Goal: Task Accomplishment & Management: Manage account settings

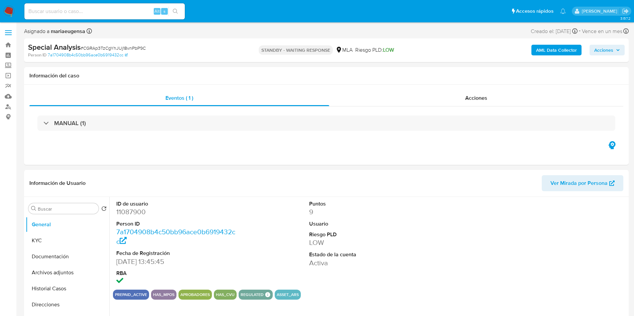
select select "10"
click at [106, 50] on span "# CGRAp3TzCgYhJUj18vnPbP9C" at bounding box center [112, 48] width 65 height 7
copy span "CGRAp3TzCgYhJUj18vnPbP9C"
click at [98, 3] on div "Alt s" at bounding box center [104, 11] width 160 height 16
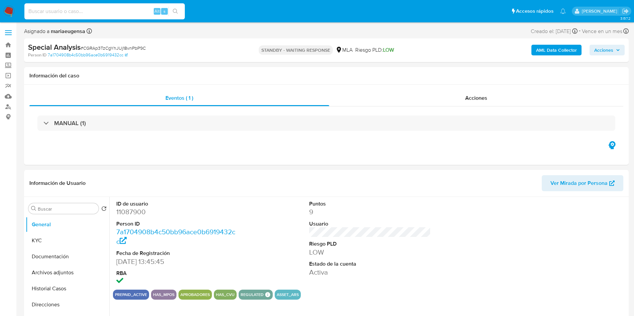
click at [98, 9] on input at bounding box center [104, 11] width 160 height 9
paste input "CGRAp3TzCgYhJUj18vnPbP9C"
type input "CGRAp3TzCgYhJUj18vnPbP9C"
drag, startPoint x: 108, startPoint y: 6, endPoint x: 108, endPoint y: 10, distance: 4.3
click at [108, 6] on div "CGRAp3TzCgYhJUj18vnPbP9C Alt s" at bounding box center [104, 11] width 160 height 16
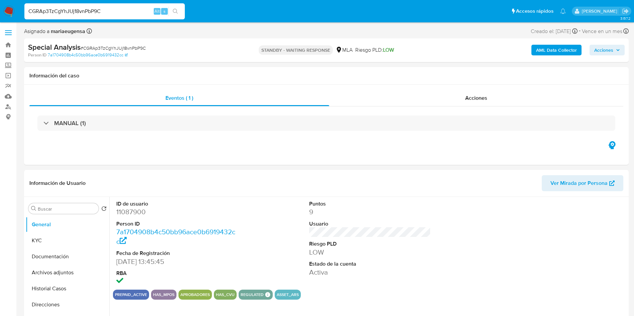
click at [107, 10] on input "CGRAp3TzCgYhJUj18vnPbP9C" at bounding box center [104, 11] width 160 height 9
click at [454, 267] on div "ID de usuario 11087900 Person ID 7a1704908b4c50bb96ace0b6919432cc Fecha de Regi…" at bounding box center [370, 243] width 514 height 93
click at [104, 11] on input "CGRAp3TzCgYhJUj18vnPbP9C" at bounding box center [104, 11] width 160 height 9
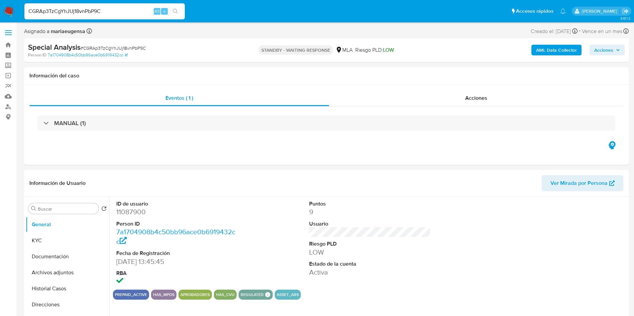
click at [105, 16] on div "CGRAp3TzCgYhJUj18vnPbP9C Alt s" at bounding box center [104, 11] width 160 height 16
click at [109, 11] on input "CGRAp3TzCgYhJUj18vnPbP9C" at bounding box center [104, 11] width 160 height 9
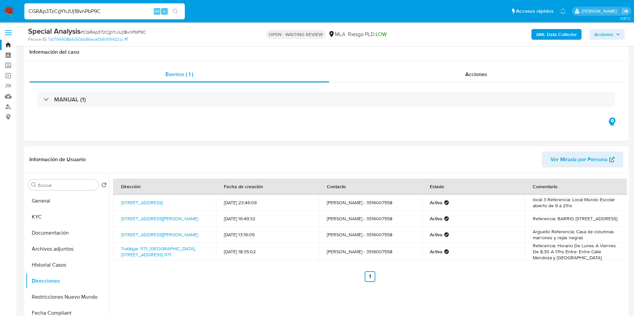
select select "10"
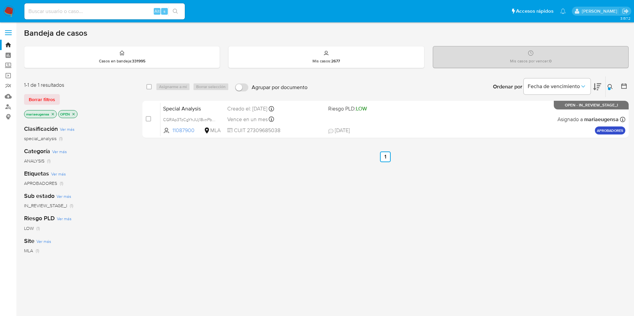
click at [609, 86] on icon at bounding box center [609, 86] width 5 height 5
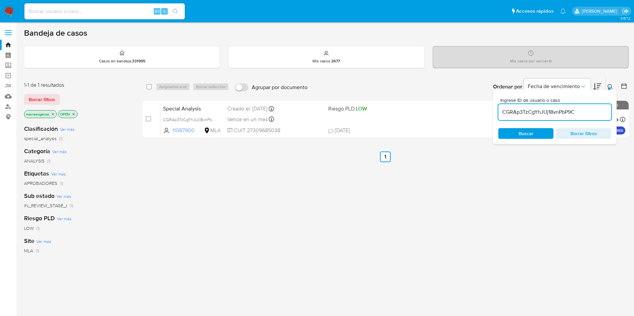
click at [575, 111] on input "CGRAp3TzCgYhJUj18vnPbP9C" at bounding box center [554, 112] width 113 height 9
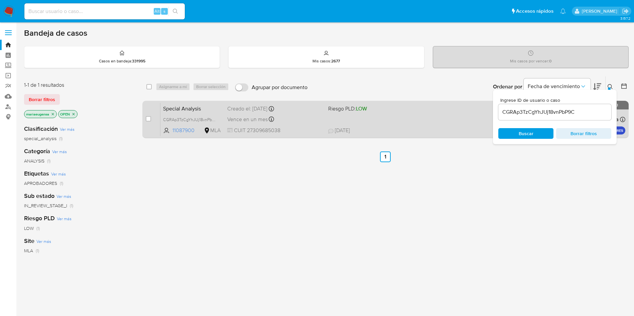
click at [143, 120] on div "case-item-checkbox No es posible asignar el caso Special Analysis CGRAp3TzCgYhJ…" at bounding box center [385, 119] width 486 height 37
click at [147, 120] on input "checkbox" at bounding box center [148, 118] width 5 height 5
checkbox input "true"
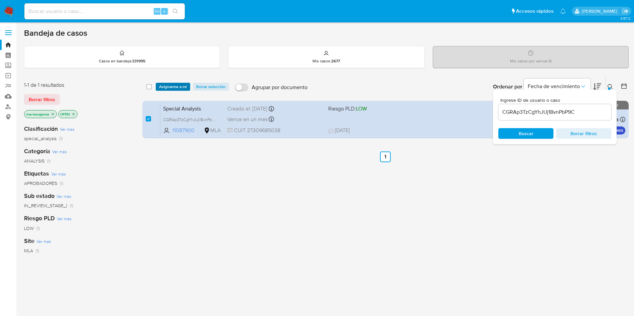
click at [173, 84] on span "Asignarme a mí" at bounding box center [173, 86] width 28 height 7
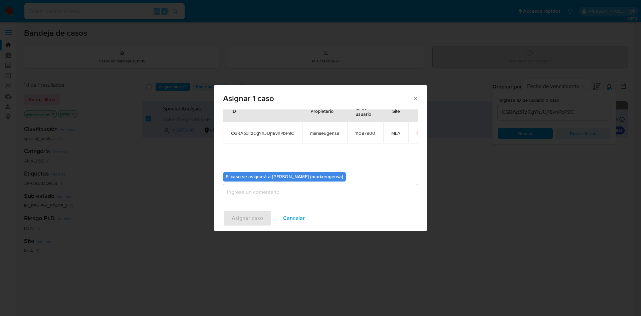
scroll to position [35, 0]
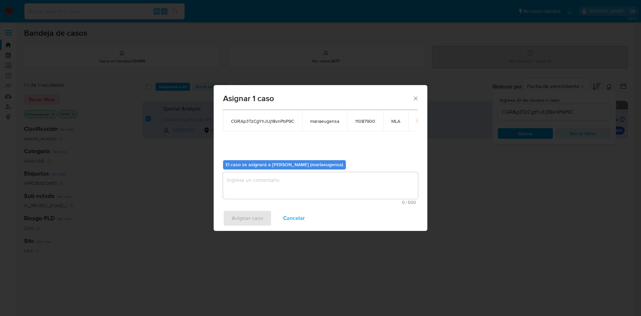
click at [246, 187] on textarea "assign-modal" at bounding box center [320, 185] width 195 height 27
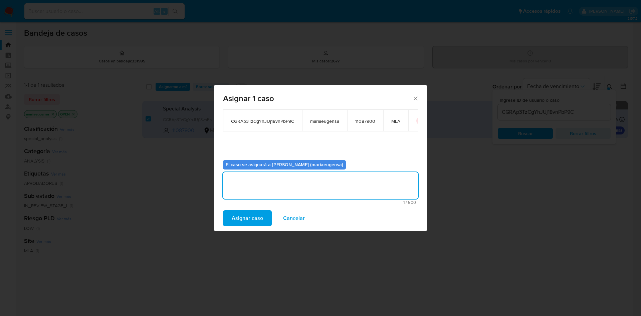
click at [239, 226] on span "Asignar caso" at bounding box center [247, 218] width 31 height 15
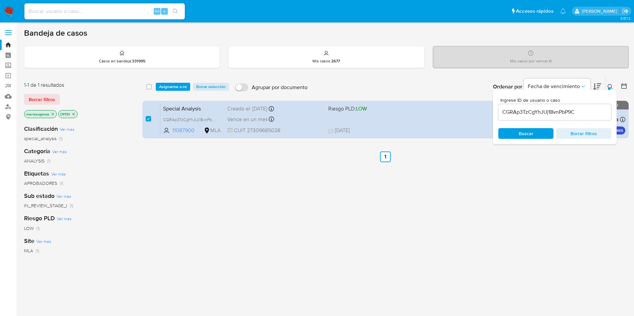
click at [572, 110] on input "CGRAp3TzCgYhJUj18vnPbP9C" at bounding box center [554, 112] width 113 height 9
click at [572, 109] on input "CGRAp3TzCgYhJUj18vnPbP9C" at bounding box center [554, 112] width 113 height 9
paste input "fpckCVMj7OV2k9lxM7YTsceQ"
type input "fpckCVMj7OV2k9lxM7YTsceQ"
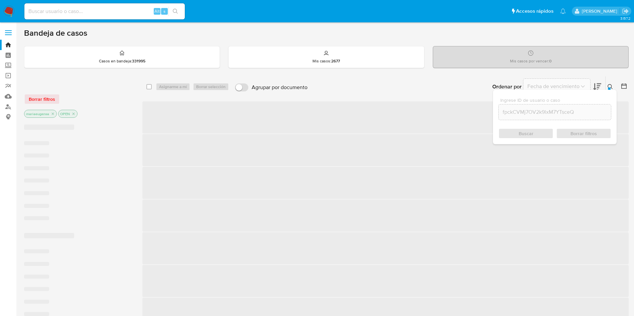
click at [608, 85] on icon at bounding box center [609, 86] width 5 height 5
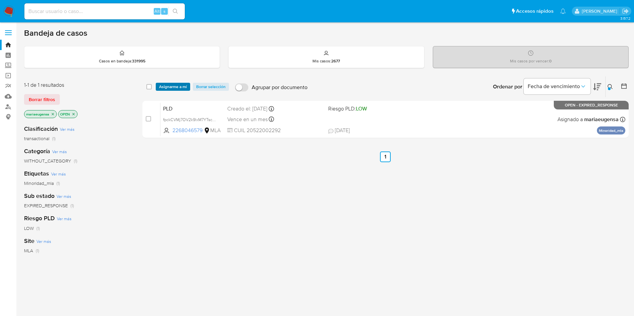
drag, startPoint x: 148, startPoint y: 120, endPoint x: 163, endPoint y: 89, distance: 34.4
click at [148, 119] on input "checkbox" at bounding box center [148, 118] width 5 height 5
checkbox input "true"
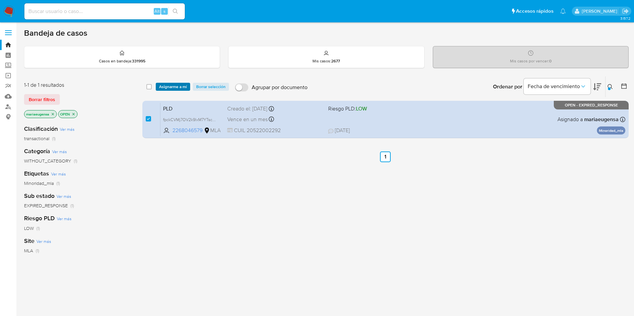
click at [165, 84] on span "Asignarme a mí" at bounding box center [173, 86] width 28 height 7
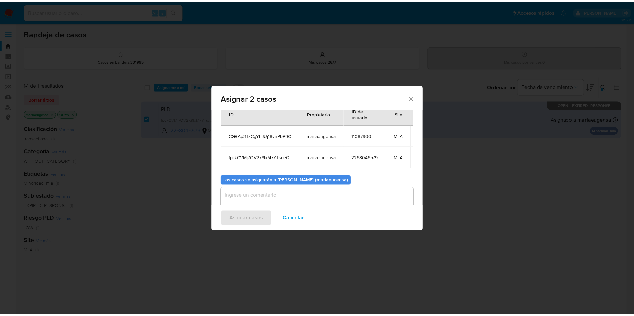
scroll to position [48, 0]
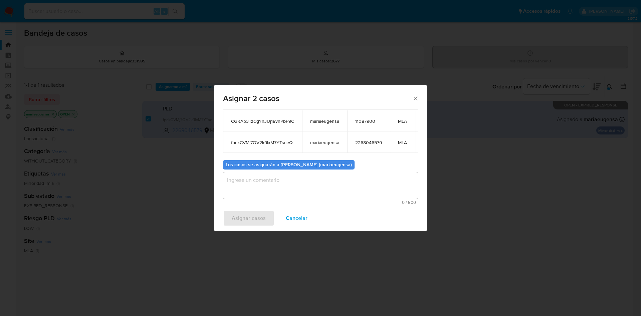
click at [246, 186] on textarea "assign-modal" at bounding box center [320, 185] width 195 height 27
click at [241, 215] on span "Asignar casos" at bounding box center [249, 218] width 34 height 15
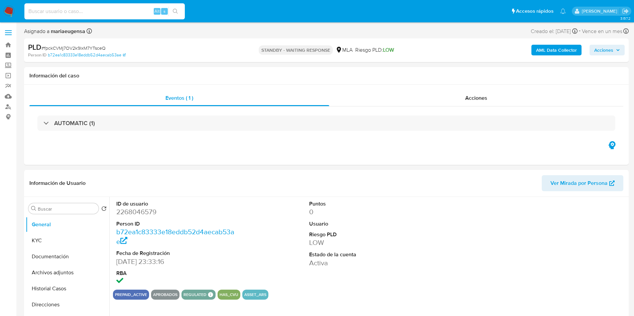
select select "10"
click at [119, 13] on input "CGRAp3TzCgYhJUj18vnPbP9C" at bounding box center [104, 11] width 160 height 9
click at [119, 12] on input "CGRAp3TzCgYhJUj18vnPbP9C" at bounding box center [104, 11] width 160 height 9
click at [110, 16] on div "CGRAp3TzCgYhJUj18vnPbP9C Alt s" at bounding box center [104, 11] width 160 height 16
click at [113, 11] on input "CGRAp3TzCgYhJUj18vnPbP9C" at bounding box center [104, 11] width 160 height 9
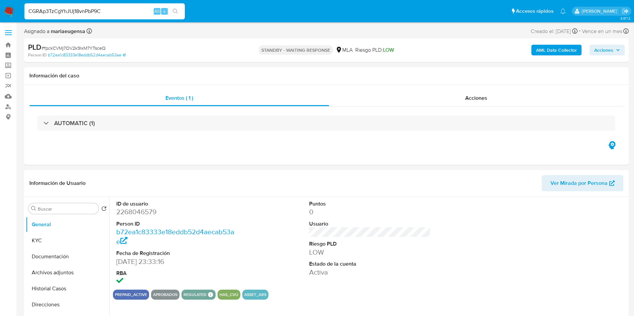
click at [113, 11] on input "CGRAp3TzCgYhJUj18vnPbP9C" at bounding box center [104, 11] width 160 height 9
paste input "fpckCVMj7OV2k9lxM7YTsceQ"
type input "fpckCVMj7OV2k9lxM7YTsceQ"
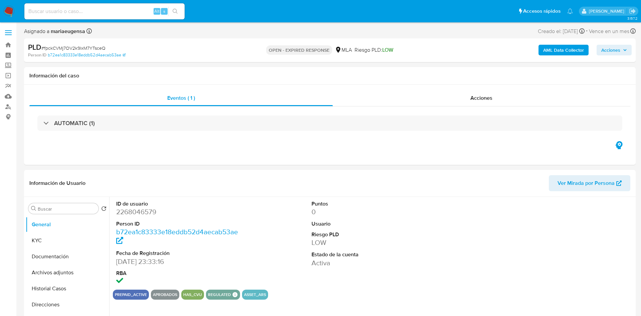
select select "10"
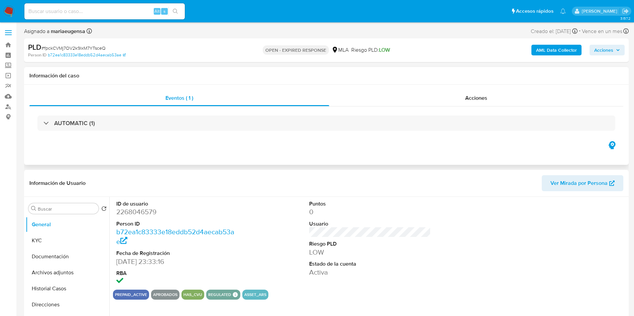
click at [247, 151] on div "Eventos ( 1 ) Acciones AUTOMATIC (1)" at bounding box center [326, 125] width 604 height 80
click at [89, 45] on span "# fpckCVMj7OV2k9lxM7YTsceQ" at bounding box center [73, 48] width 64 height 7
copy span "fpckCVMj7OV2k9lxM7YTsceQ"
click at [95, 9] on input at bounding box center [104, 11] width 160 height 9
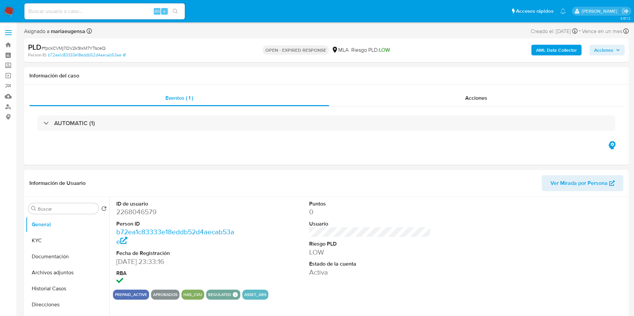
click at [85, 48] on span "# fpckCVMj7OV2k9lxM7YTsceQ" at bounding box center [73, 48] width 64 height 7
copy span "fpckCVMj7OV2k9lxM7YTsceQ"
click at [55, 18] on div "Alt s" at bounding box center [104, 11] width 160 height 16
click at [63, 9] on input at bounding box center [104, 11] width 160 height 9
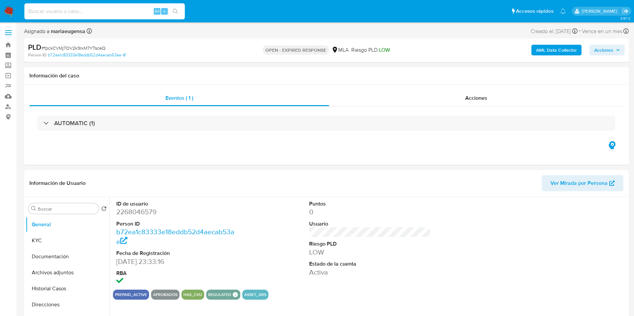
paste input "fpckCVMj7OV2k9lxM7YTsceQ"
type input "fpckCVMj7OV2k9lxM7YTsceQ"
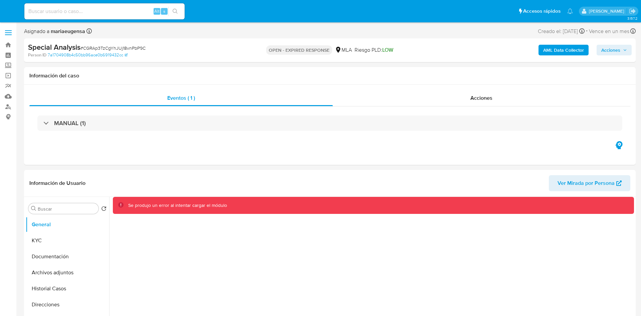
select select "10"
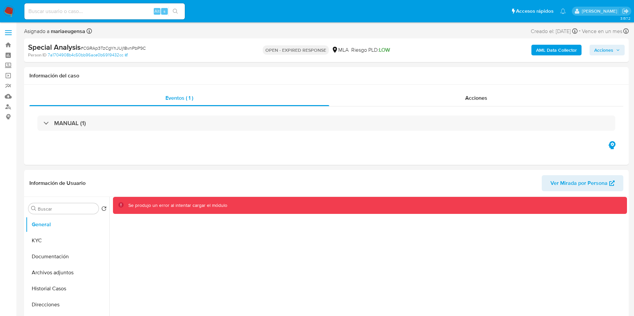
click at [101, 4] on div "Alt s" at bounding box center [104, 11] width 160 height 16
click at [96, 45] on span "# CGRAp3TzCgYhJUj18vnPbP9C" at bounding box center [112, 48] width 65 height 7
copy span "CGRAp3TzCgYhJUj18vnPbP9C"
click at [91, 13] on input at bounding box center [104, 11] width 160 height 9
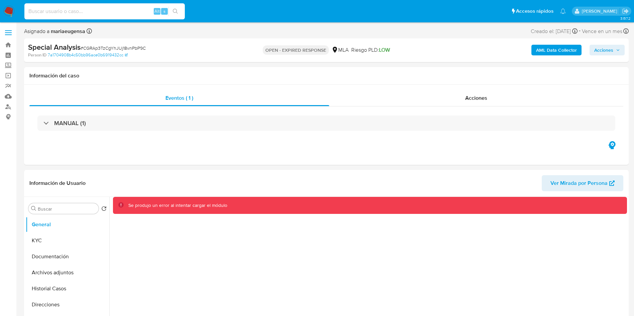
paste input "CGRAp3TzCgYhJUj18vnPbP9C"
type input "CGRAp3TzCgYhJUj18vnPbP9C"
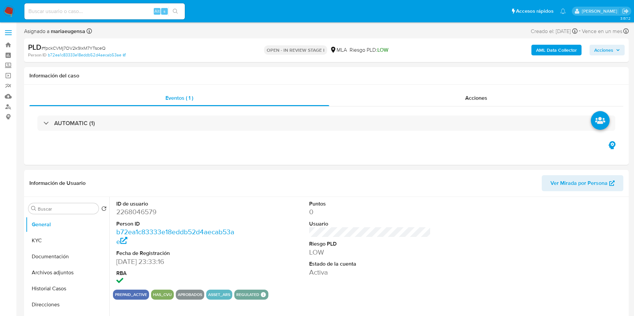
select select "10"
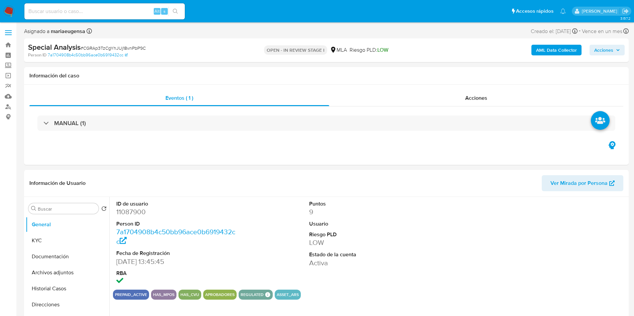
select select "10"
drag, startPoint x: 52, startPoint y: 212, endPoint x: 50, endPoint y: 197, distance: 14.4
click at [52, 211] on div "Buscar" at bounding box center [63, 208] width 70 height 11
click at [112, 45] on span "# CGRAp3TzCgYhJUj18vnPbP9C" at bounding box center [112, 48] width 65 height 7
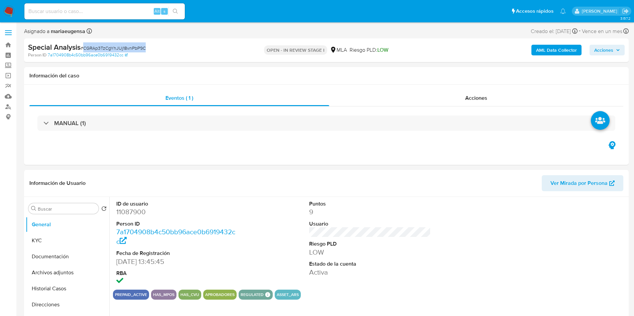
copy span "CGRAp3TzCgYhJUj18vnPbP9C"
click at [60, 213] on div "Buscar" at bounding box center [63, 208] width 70 height 11
click at [61, 210] on input "Buscar" at bounding box center [67, 209] width 58 height 6
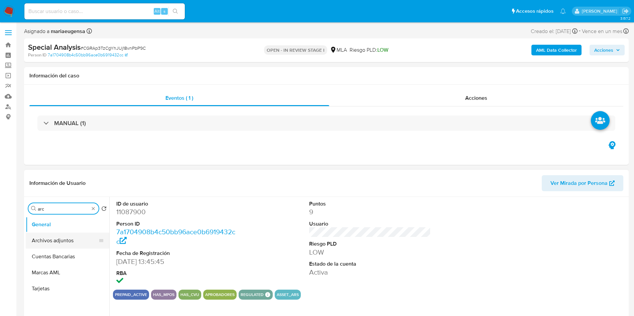
type input "arc"
click at [62, 238] on button "Archivos adjuntos" at bounding box center [65, 241] width 78 height 16
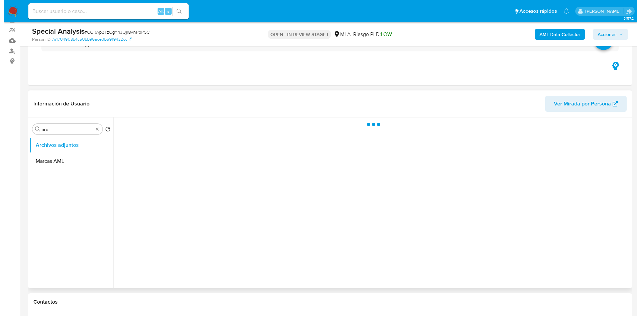
scroll to position [100, 0]
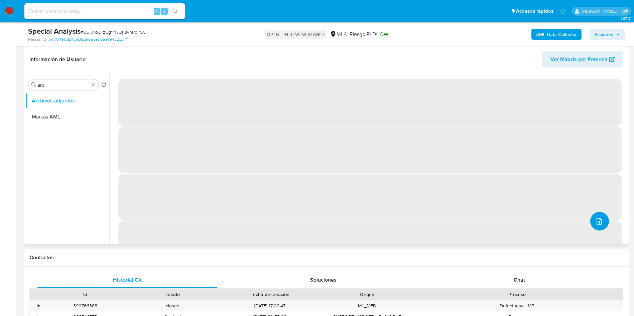
click at [591, 223] on button "upload-file" at bounding box center [599, 221] width 19 height 19
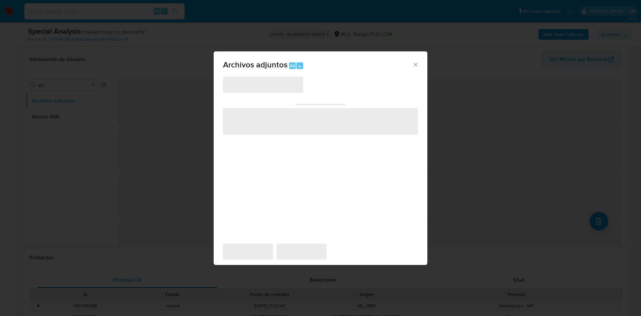
click at [274, 122] on span "‌" at bounding box center [320, 121] width 195 height 27
click at [272, 124] on span "‌" at bounding box center [320, 121] width 195 height 27
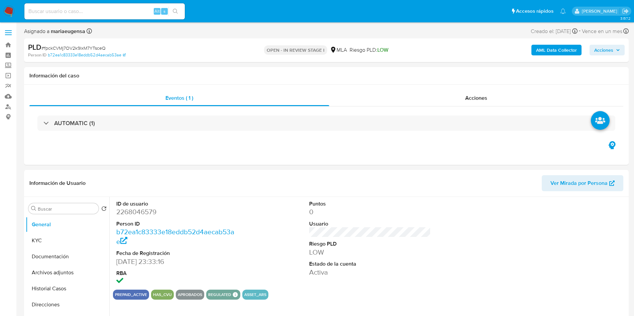
select select "10"
click at [138, 11] on input at bounding box center [104, 11] width 160 height 9
select select "10"
click at [59, 208] on input "Buscar" at bounding box center [67, 209] width 58 height 6
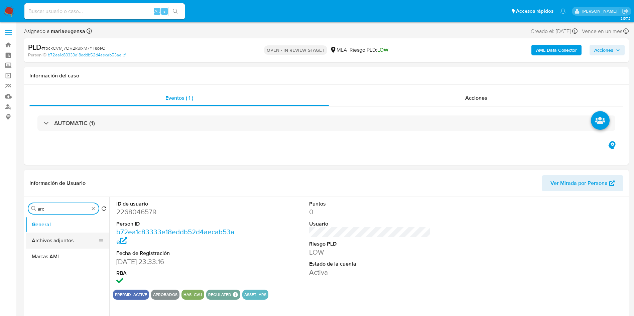
type input "arc"
drag, startPoint x: 61, startPoint y: 238, endPoint x: 61, endPoint y: 243, distance: 4.7
click at [61, 239] on button "Archivos adjuntos" at bounding box center [67, 241] width 83 height 16
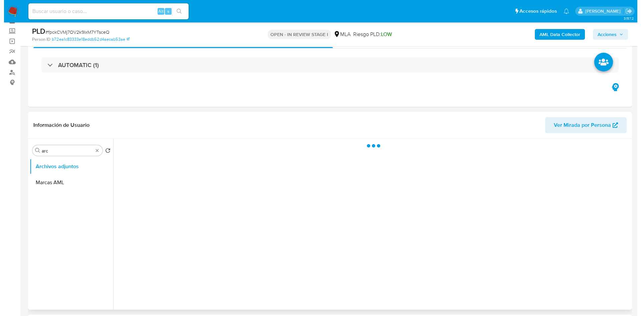
scroll to position [50, 0]
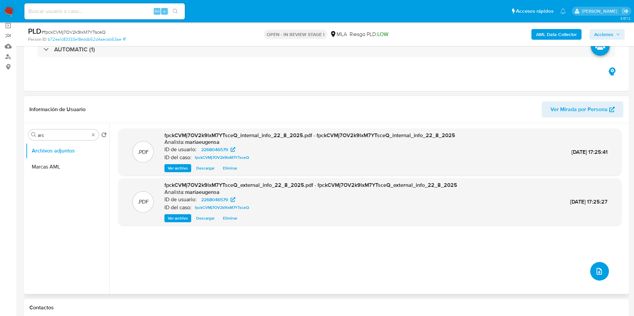
click at [595, 271] on icon "upload-file" at bounding box center [599, 271] width 8 height 8
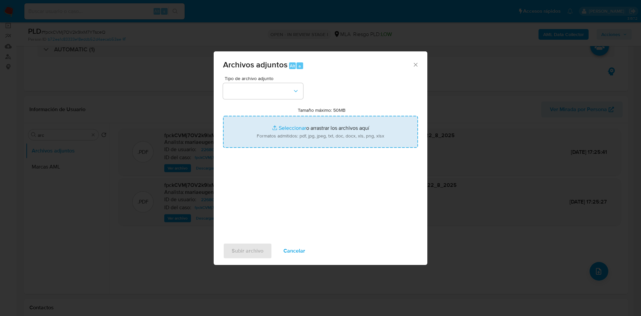
click at [293, 131] on input "Tamaño máximo: 50MB Seleccionar archivos" at bounding box center [320, 132] width 195 height 32
type input "C:\fakepath\Caselog fpckCVMj7OV2k9lxM7YTsceQ_2025_07_18_00_29_55.docx"
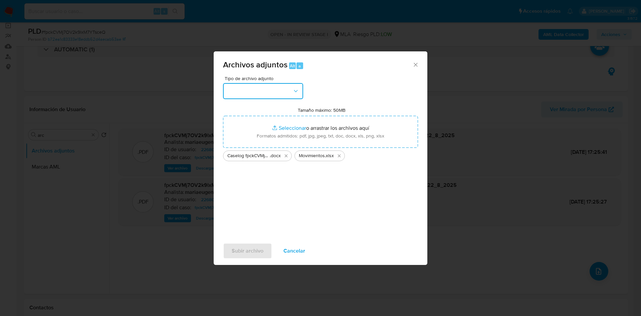
click at [253, 92] on button "button" at bounding box center [263, 91] width 80 height 16
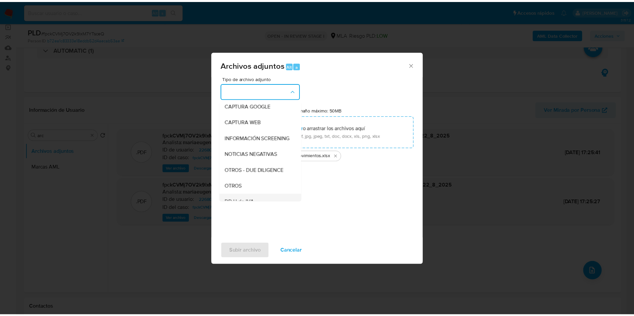
scroll to position [100, 0]
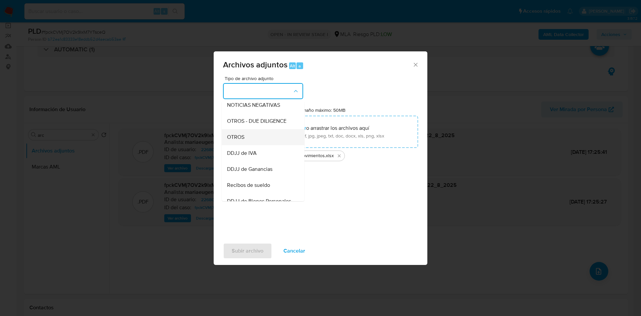
click at [248, 145] on div "OTROS" at bounding box center [261, 137] width 68 height 16
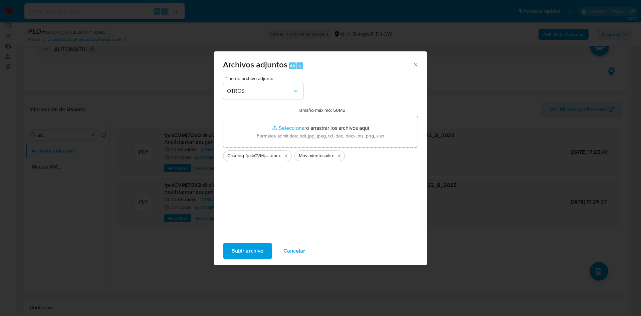
click at [243, 252] on span "Subir archivo" at bounding box center [248, 251] width 32 height 15
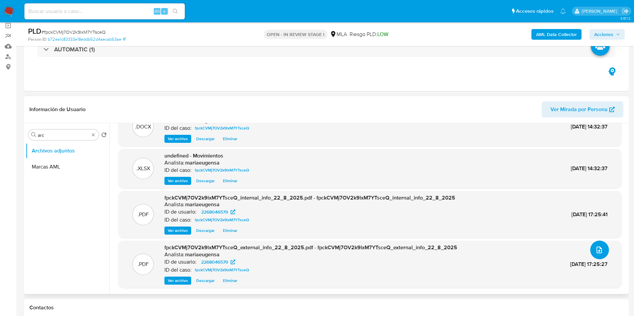
scroll to position [150, 0]
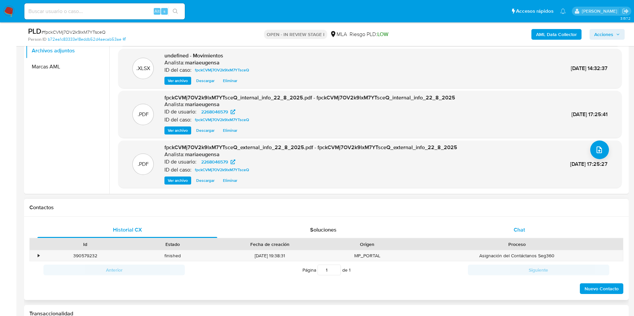
click at [538, 234] on div "Chat" at bounding box center [519, 230] width 180 height 16
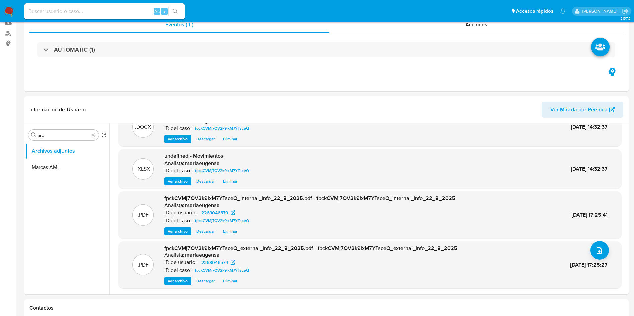
scroll to position [7, 0]
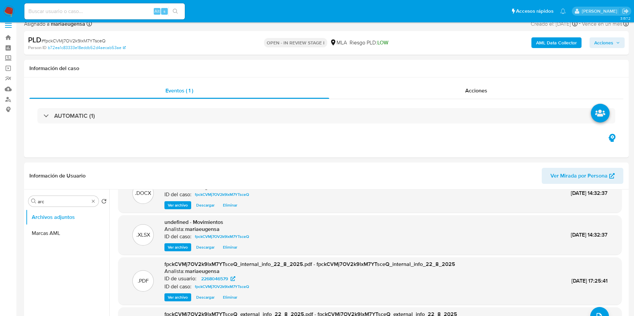
click at [613, 43] on span "Acciones" at bounding box center [607, 42] width 26 height 9
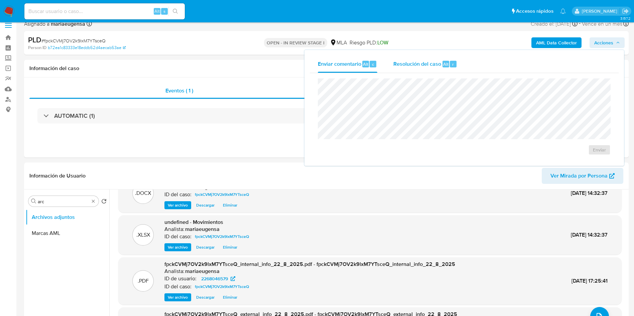
click at [414, 62] on span "Resolución del caso" at bounding box center [417, 64] width 48 height 8
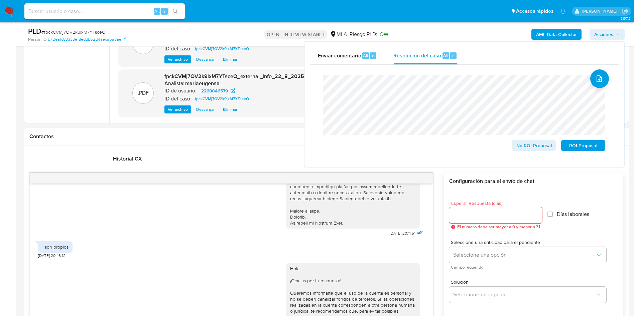
scroll to position [211, 0]
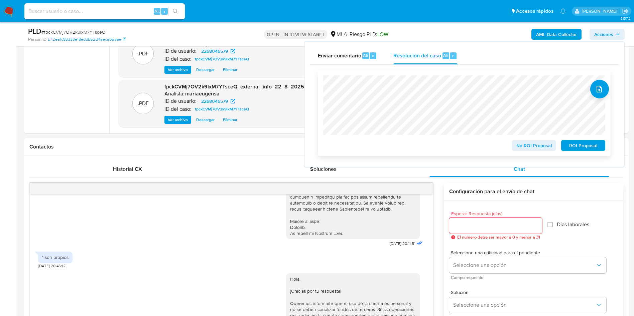
click at [532, 145] on span "No ROI Proposal" at bounding box center [533, 145] width 35 height 9
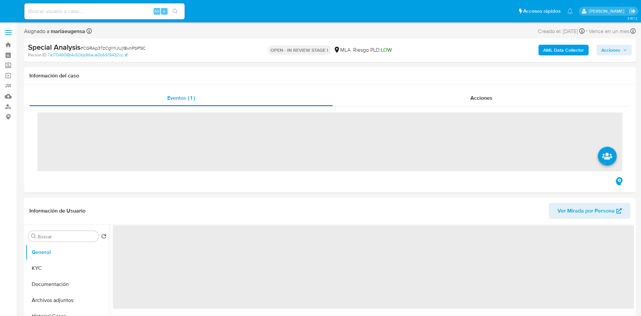
select select "10"
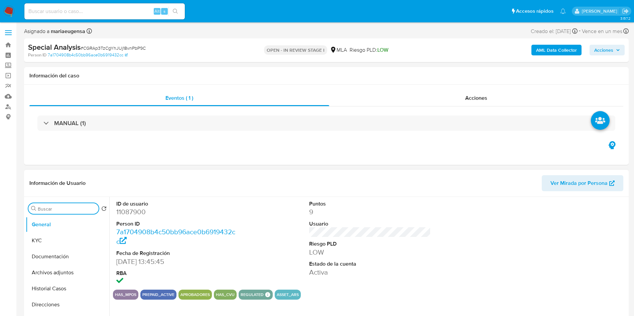
click at [66, 210] on input "Buscar" at bounding box center [67, 209] width 58 height 6
type input "arc"
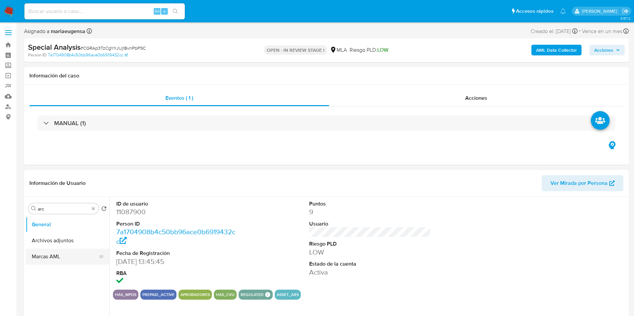
drag, startPoint x: 60, startPoint y: 247, endPoint x: 67, endPoint y: 239, distance: 10.9
click at [60, 247] on button "Archivos adjuntos" at bounding box center [67, 241] width 83 height 16
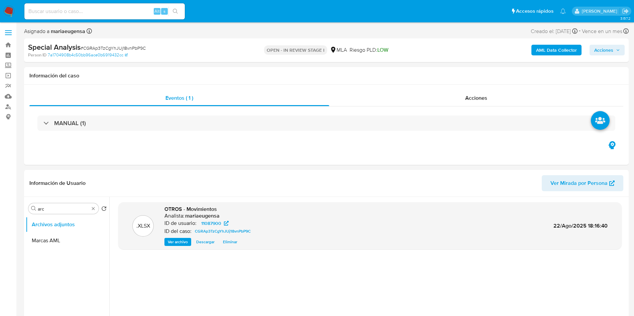
click at [547, 47] on b "AML Data Collector" at bounding box center [556, 50] width 41 height 11
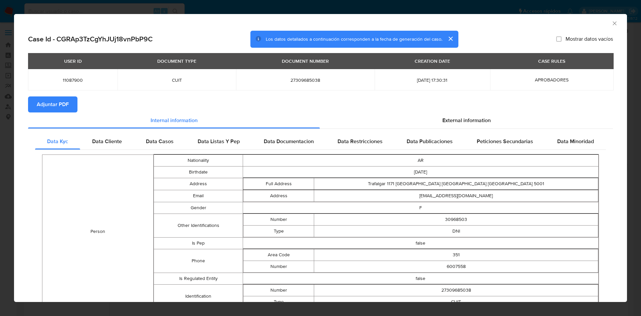
click at [38, 106] on span "Adjuntar PDF" at bounding box center [53, 104] width 32 height 15
click at [47, 112] on span "Adjuntar PDF" at bounding box center [53, 104] width 32 height 15
click at [611, 22] on icon "Cerrar ventana" at bounding box center [614, 23] width 7 height 7
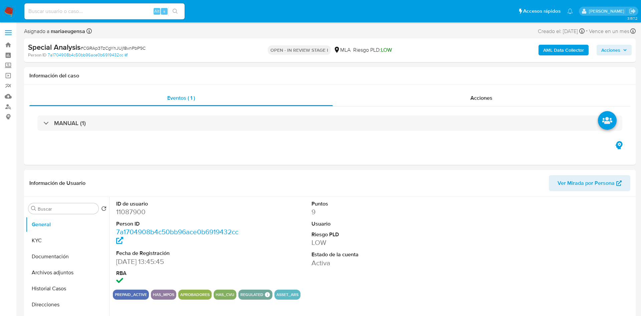
select select "10"
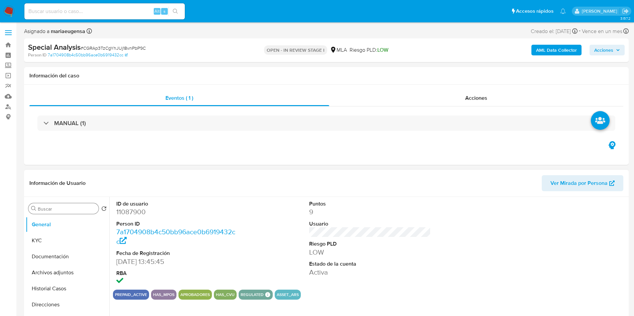
click at [65, 210] on input "Buscar" at bounding box center [67, 209] width 58 height 6
type input "arc"
click at [71, 243] on button "Archivos adjuntos" at bounding box center [65, 241] width 78 height 16
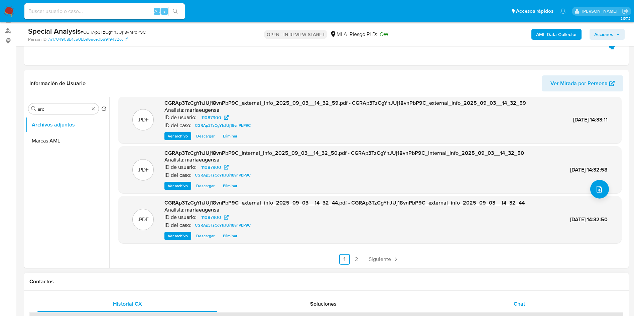
scroll to position [150, 0]
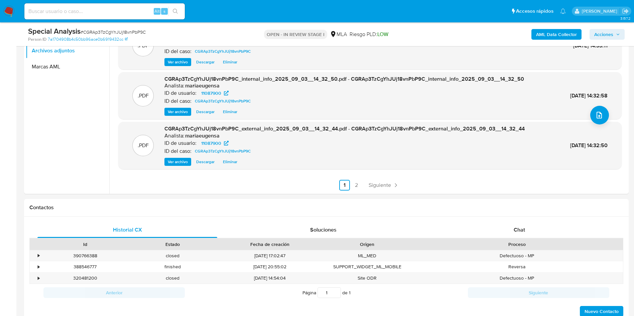
drag, startPoint x: 353, startPoint y: 187, endPoint x: 343, endPoint y: 196, distance: 12.8
click at [354, 188] on link "2" at bounding box center [356, 185] width 11 height 11
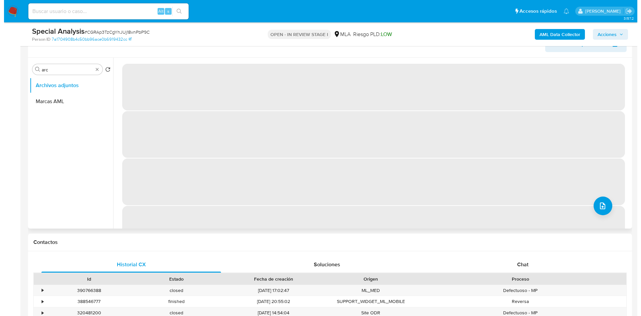
scroll to position [100, 0]
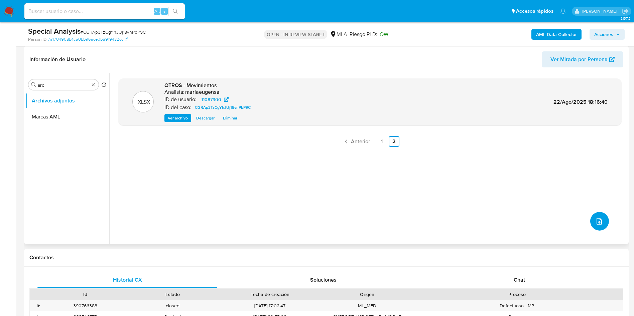
click at [591, 218] on button "upload-file" at bounding box center [599, 221] width 19 height 19
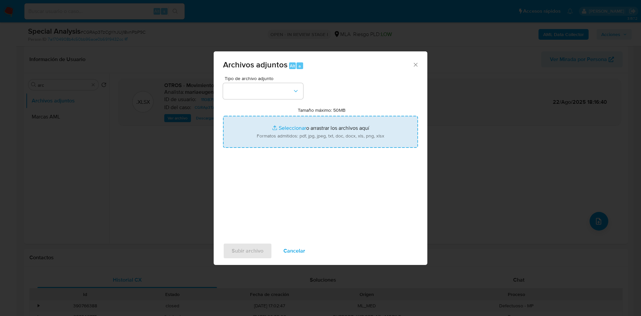
click at [285, 141] on input "Tamaño máximo: 50MB Seleccionar archivos" at bounding box center [320, 132] width 195 height 32
type input "C:\fakepath\Caselog CGRAp3TzCgYhJUj18vnPbP9C_2025_08_22_16_36_02.docx"
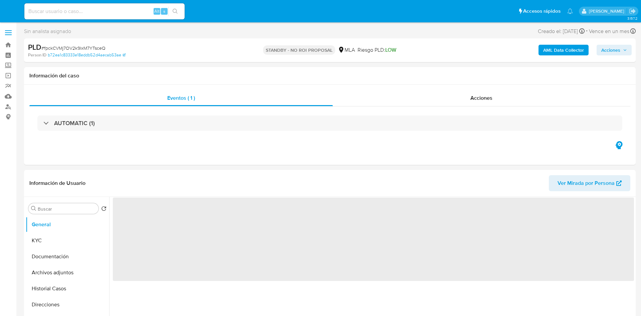
select select "10"
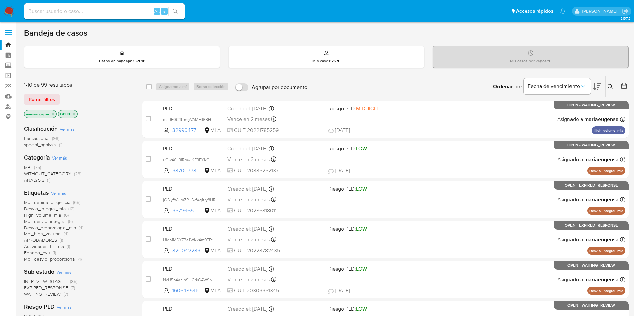
click at [139, 16] on div "Alt s" at bounding box center [104, 11] width 160 height 16
drag, startPoint x: 138, startPoint y: 14, endPoint x: 140, endPoint y: 9, distance: 5.7
click at [139, 12] on input at bounding box center [104, 11] width 160 height 9
click at [140, 9] on input at bounding box center [104, 11] width 160 height 9
paste input "fpckCVMj7OV2k9lxM7YTsceQ"
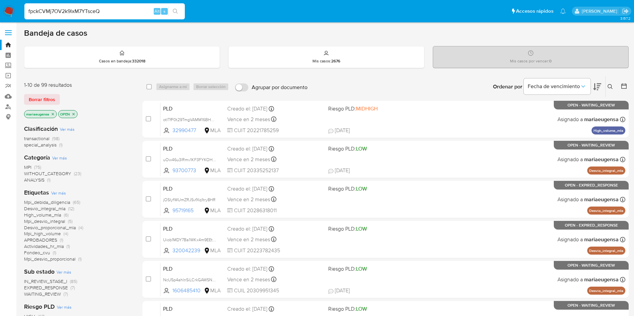
type input "fpckCVMj7OV2k9lxM7YTsceQ"
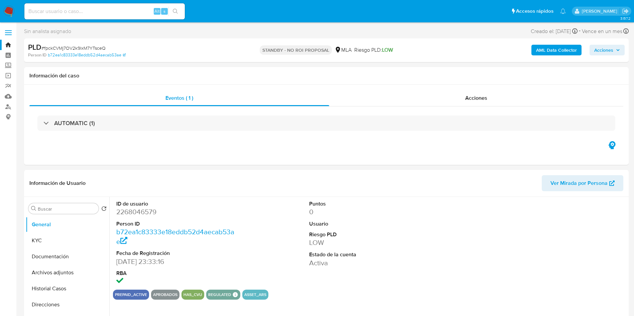
select select "10"
click at [10, 11] on img at bounding box center [8, 11] width 11 height 11
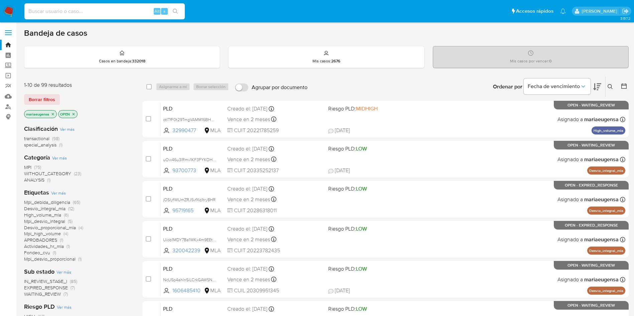
click at [114, 12] on input at bounding box center [104, 11] width 160 height 9
paste input "CGRAp3TzCgYhJUj18vnPbP9C"
type input "CGRAp3TzCgYhJUj18vnPbP9C"
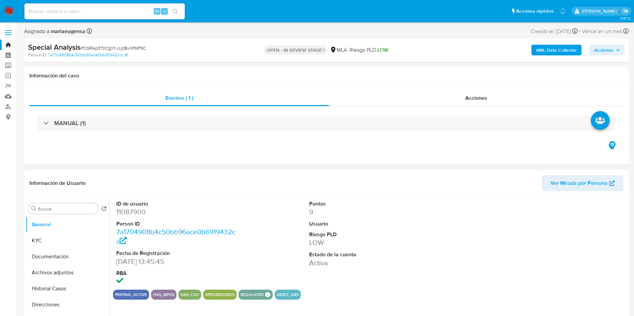
select select "10"
click at [57, 191] on input "Buscar" at bounding box center [67, 209] width 58 height 6
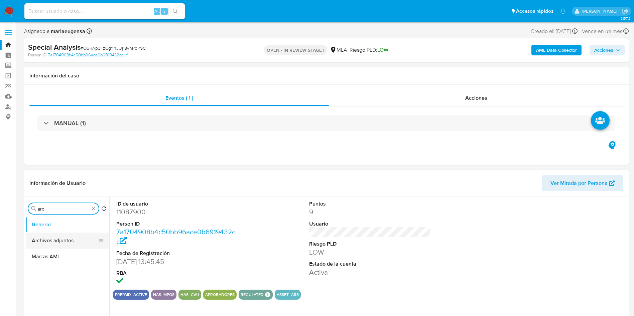
type input "arc"
drag, startPoint x: 54, startPoint y: 240, endPoint x: 82, endPoint y: 233, distance: 28.3
click at [55, 191] on button "Archivos adjuntos" at bounding box center [67, 241] width 83 height 16
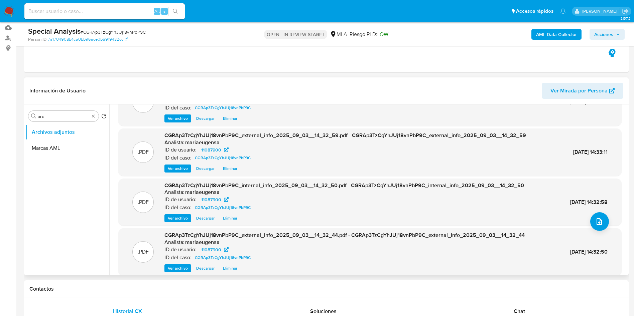
scroll to position [56, 0]
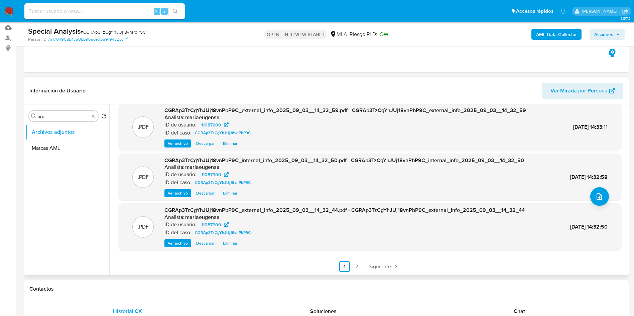
click at [357, 191] on link "2" at bounding box center [356, 266] width 11 height 11
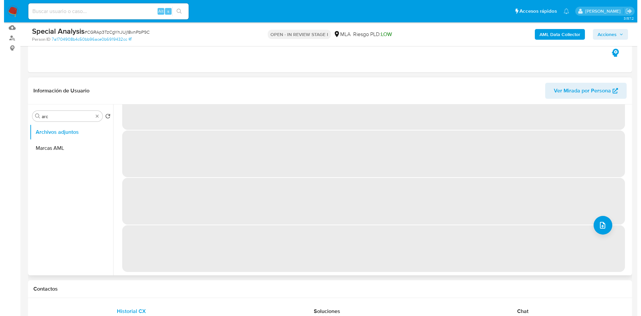
scroll to position [0, 0]
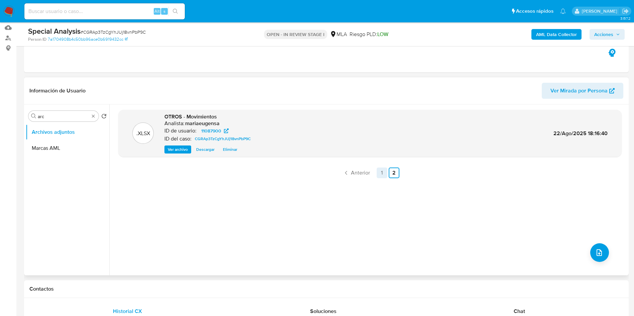
click at [385, 171] on link "1" at bounding box center [381, 173] width 11 height 11
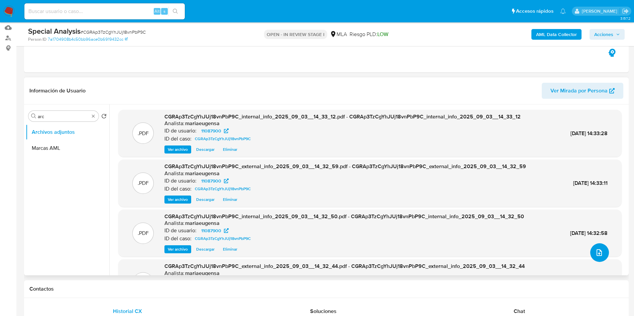
click at [388, 191] on icon "upload-file" at bounding box center [599, 253] width 8 height 8
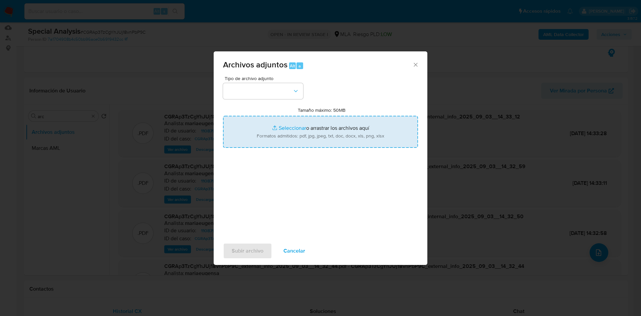
click at [290, 131] on input "Tamaño máximo: 50MB Seleccionar archivos" at bounding box center [320, 132] width 195 height 32
type input "C:\fakepath\Caselog CGRAp3TzCgYhJUj18vnPbP9C_2025_08_22_16_36_02.docx"
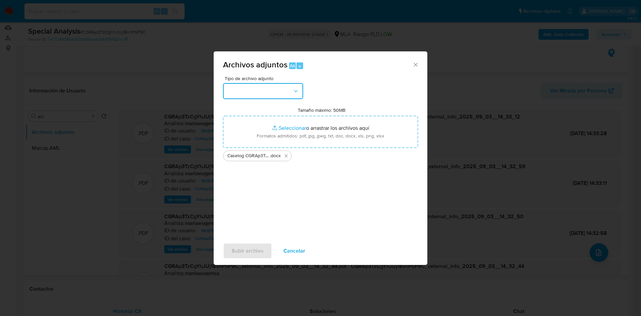
click at [261, 91] on button "button" at bounding box center [263, 91] width 80 height 16
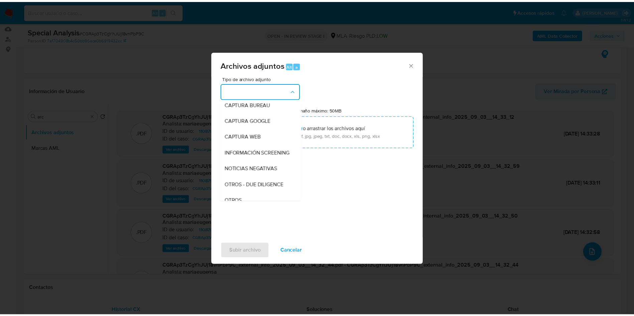
scroll to position [100, 0]
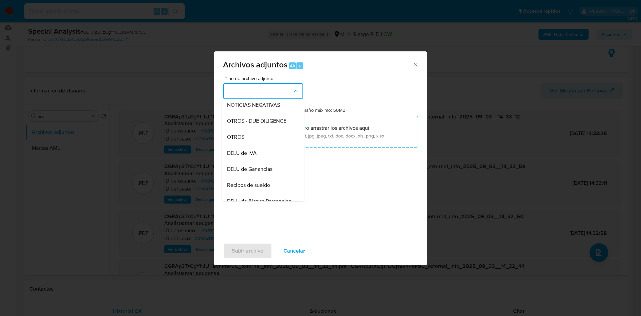
click at [247, 141] on div "OTROS" at bounding box center [261, 137] width 68 height 16
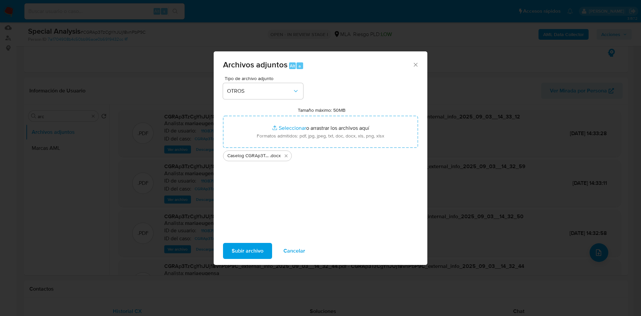
click at [246, 191] on div "Subir archivo Cancelar" at bounding box center [321, 250] width 214 height 25
click at [264, 191] on button "Subir archivo" at bounding box center [247, 251] width 49 height 16
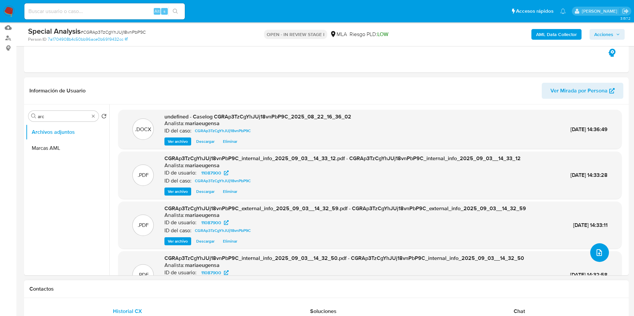
scroll to position [219, 0]
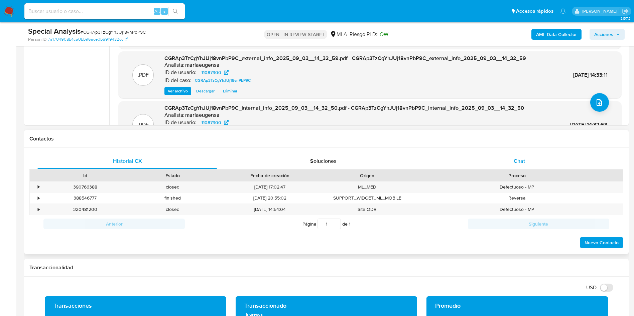
drag, startPoint x: 532, startPoint y: 164, endPoint x: 468, endPoint y: 158, distance: 64.4
click at [388, 164] on div "Chat" at bounding box center [519, 161] width 180 height 16
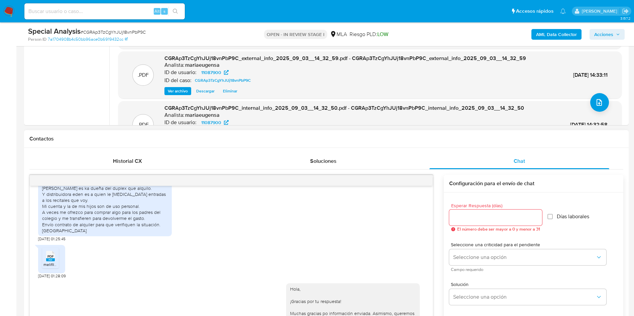
scroll to position [319, 0]
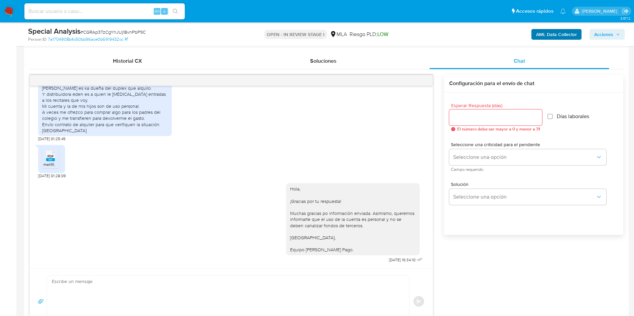
drag, startPoint x: 593, startPoint y: 30, endPoint x: 579, endPoint y: 39, distance: 16.6
click at [388, 31] on button "Acciones" at bounding box center [606, 34] width 35 height 11
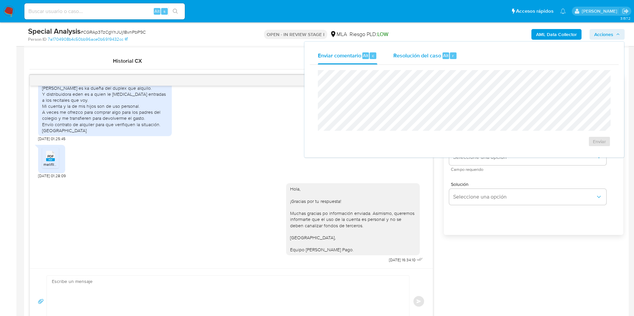
click at [388, 53] on span "Resolución del caso" at bounding box center [417, 55] width 48 height 8
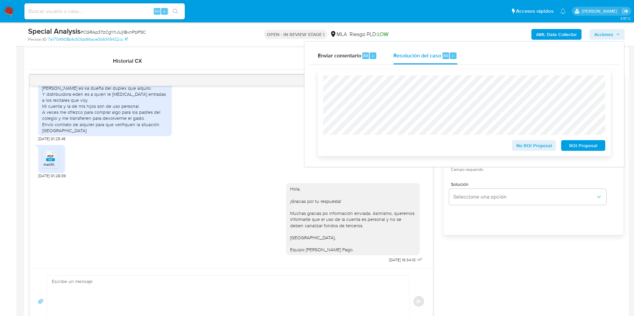
click at [388, 149] on span "No ROI Proposal" at bounding box center [533, 145] width 35 height 9
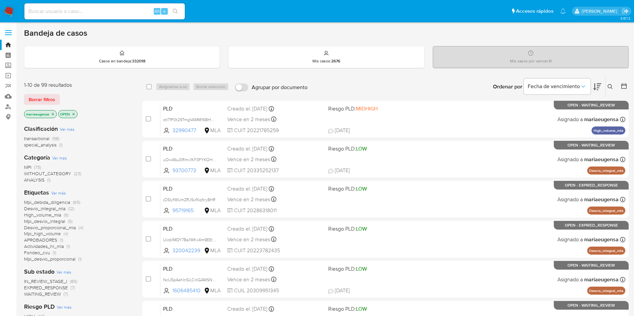
click at [608, 83] on button at bounding box center [610, 87] width 11 height 8
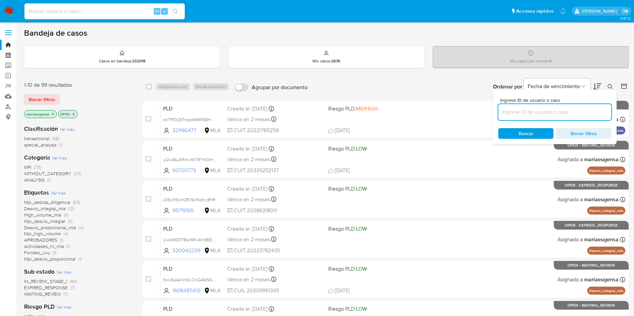
drag, startPoint x: 590, startPoint y: 110, endPoint x: 595, endPoint y: 104, distance: 8.6
click at [590, 110] on input at bounding box center [554, 112] width 113 height 9
type input "bjfaSnnQzZ23BrKQbdccqK4s"
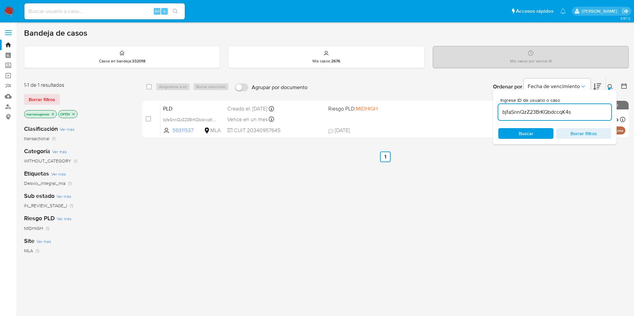
click at [610, 88] on button at bounding box center [610, 87] width 11 height 8
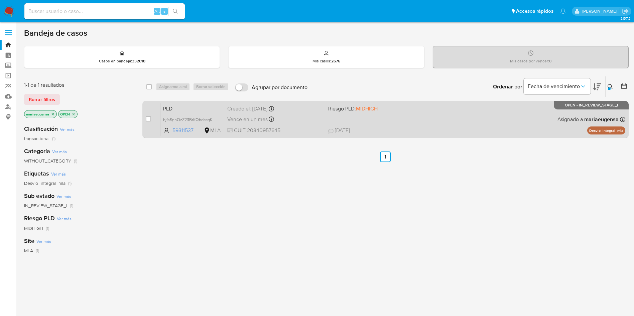
drag, startPoint x: 147, startPoint y: 119, endPoint x: 160, endPoint y: 108, distance: 17.1
click at [148, 117] on input "checkbox" at bounding box center [148, 118] width 5 height 5
checkbox input "true"
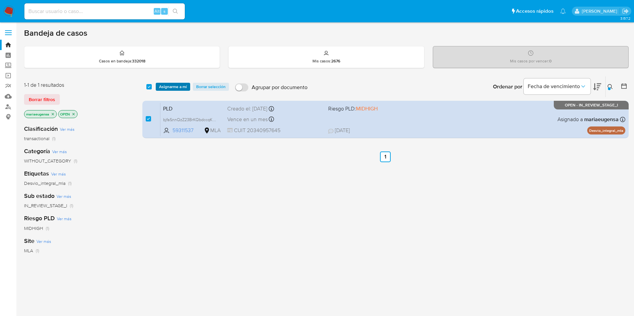
click at [173, 83] on div "select-all-cases-checkbox Asignarme a mí Borrar selección Agrupar por documento…" at bounding box center [385, 86] width 486 height 21
click at [171, 86] on span "Asignarme a mí" at bounding box center [173, 86] width 28 height 7
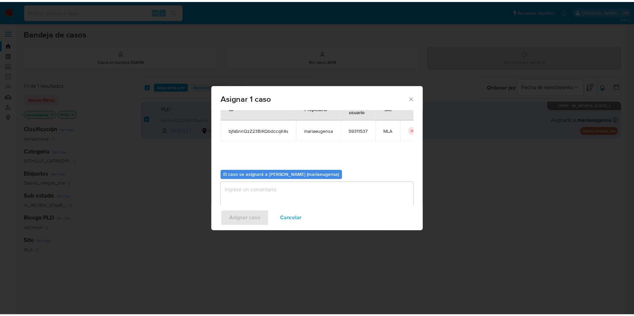
scroll to position [35, 0]
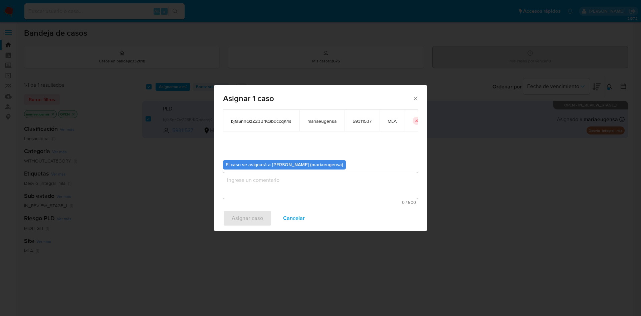
click at [242, 180] on textarea "assign-modal" at bounding box center [320, 185] width 195 height 27
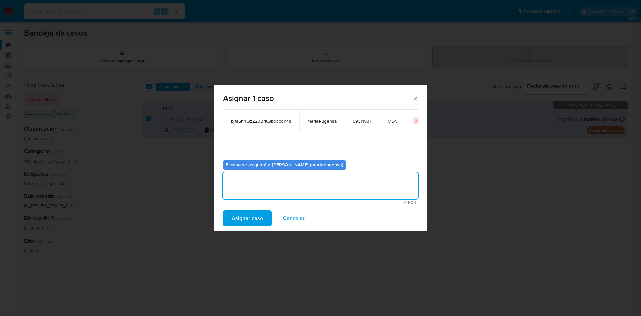
click at [240, 211] on span "Asignar caso" at bounding box center [247, 218] width 31 height 15
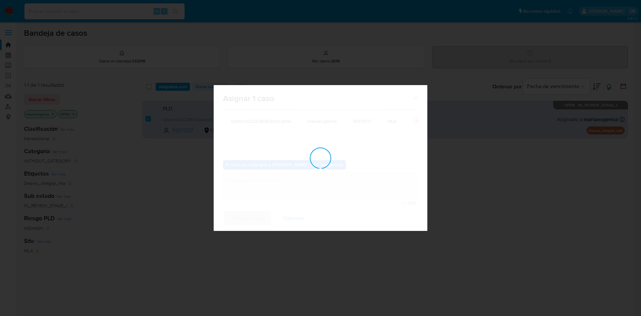
checkbox input "false"
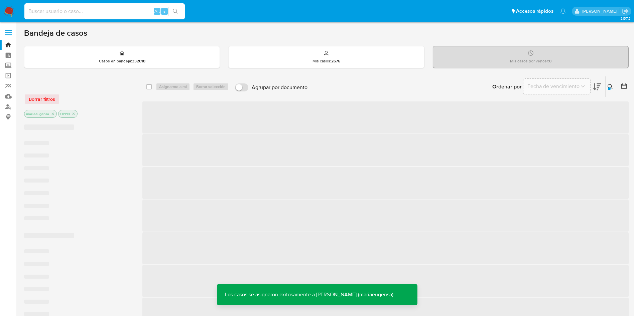
click at [57, 9] on input at bounding box center [104, 11] width 160 height 9
paste input "bjfaSnnQzZ23BrKQbdccqK4s"
type input "bjfaSnnQzZ23BrKQbdccqK4s"
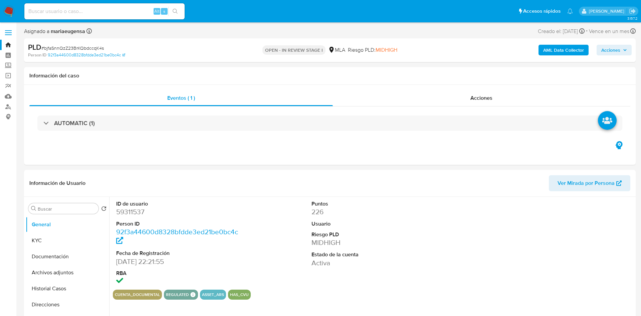
select select "10"
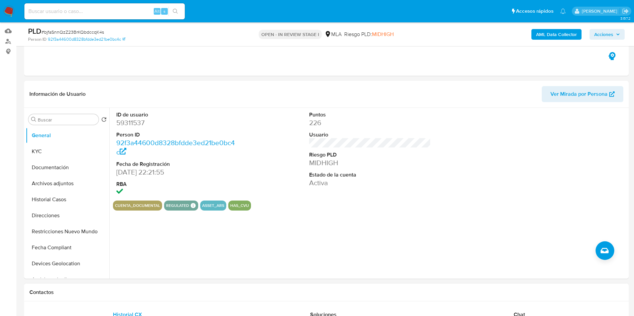
scroll to position [100, 0]
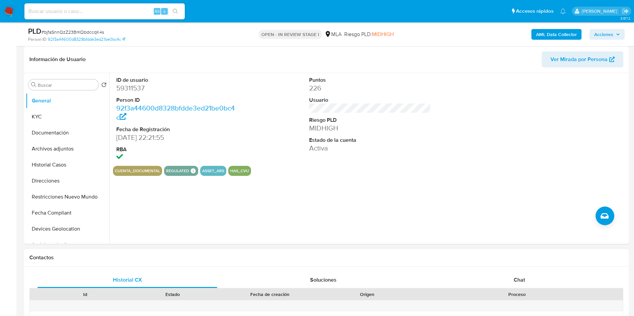
drag, startPoint x: 521, startPoint y: 277, endPoint x: 474, endPoint y: 270, distance: 47.9
click at [521, 277] on span "Chat" at bounding box center [518, 280] width 11 height 8
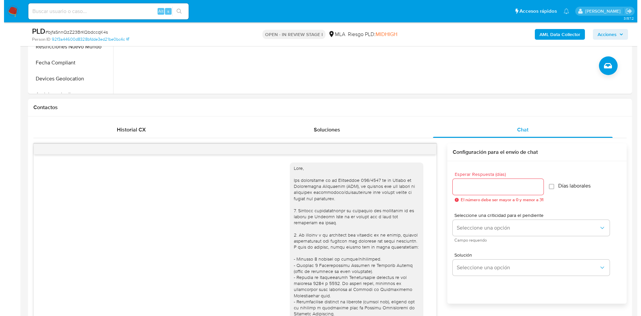
scroll to position [556, 0]
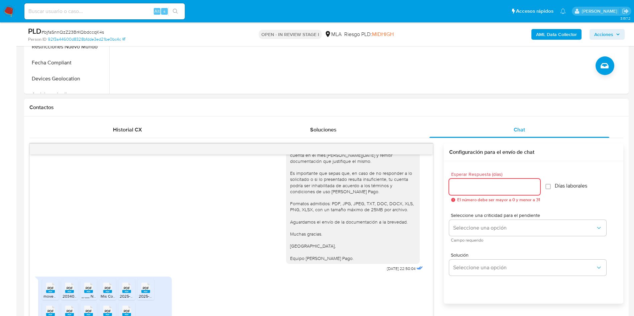
click at [464, 186] on input "Esperar Respuesta (días)" at bounding box center [494, 187] width 91 height 9
type input "1"
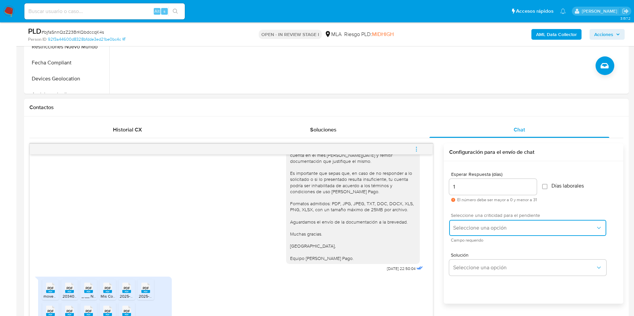
click at [463, 223] on button "Seleccione una opción" at bounding box center [527, 228] width 157 height 16
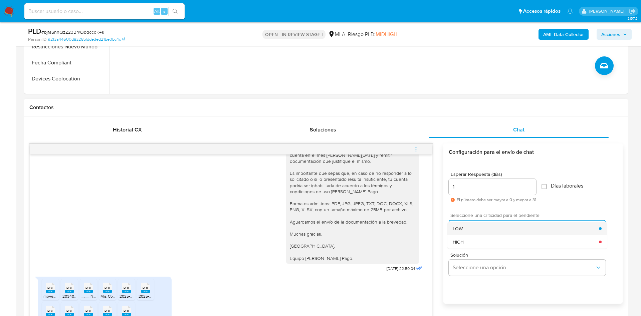
click at [463, 231] on div "LOW" at bounding box center [526, 228] width 146 height 13
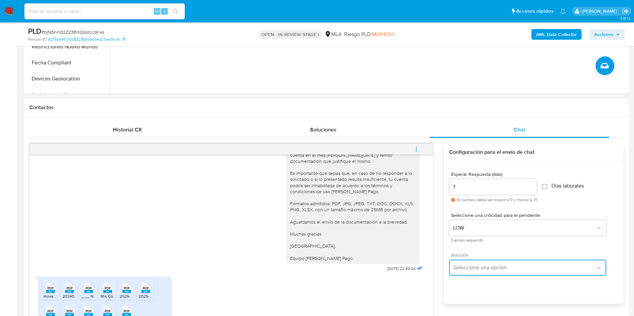
click at [468, 264] on button "Seleccione una opción" at bounding box center [527, 268] width 157 height 16
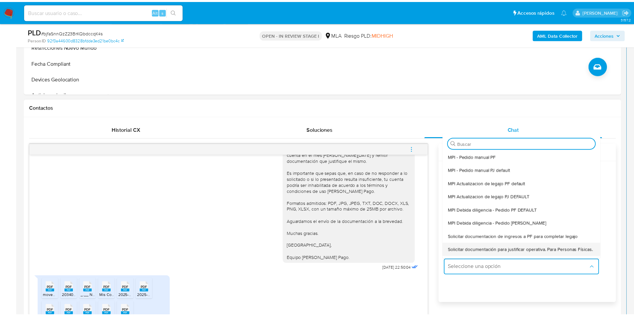
scroll to position [50, 0]
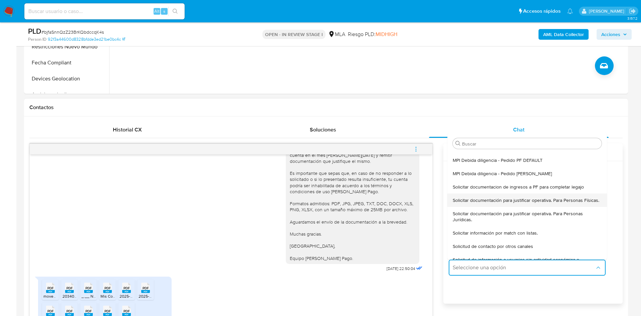
click at [469, 202] on span "Solicitar documentación para justificar operativa. Para Personas Físicas." at bounding box center [526, 200] width 147 height 6
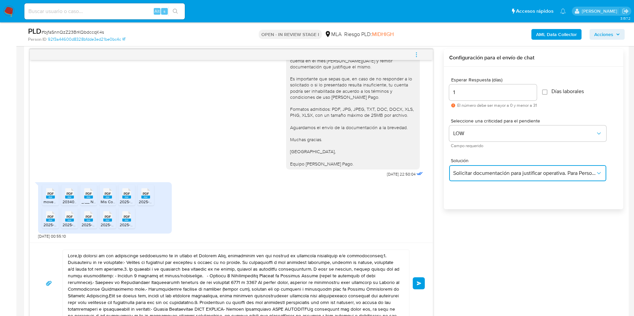
scroll to position [401, 0]
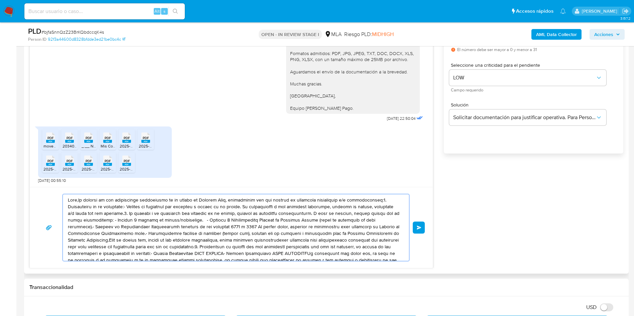
click at [156, 230] on textarea at bounding box center [234, 227] width 333 height 67
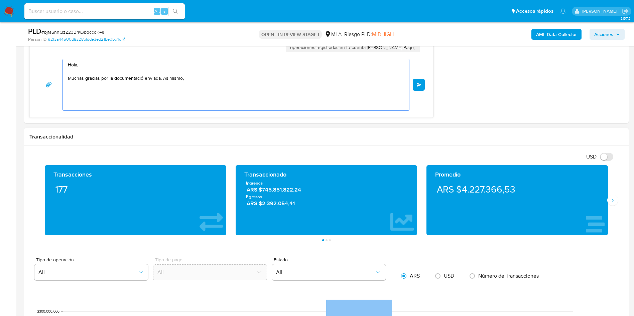
scroll to position [551, 0]
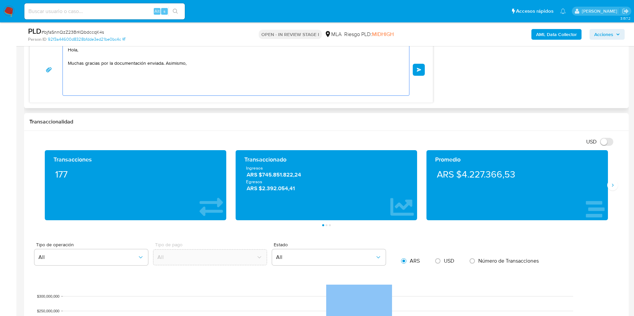
click at [207, 65] on textarea "Hola, Muchas gracias por la documentación enviada. Asimismo," at bounding box center [234, 69] width 333 height 51
click at [316, 67] on textarea "Hola, Muchas gracias por la documentación enviada. Asimismo, necesitamos que no…" at bounding box center [234, 69] width 333 height 51
drag, startPoint x: 75, startPoint y: 79, endPoint x: 69, endPoint y: 71, distance: 9.8
click at [69, 71] on textarea "Hola, Muchas gracias por la documentación enviada. Asimismo, necesitamos que no…" at bounding box center [234, 69] width 333 height 51
drag, startPoint x: 69, startPoint y: 71, endPoint x: 67, endPoint y: 75, distance: 4.4
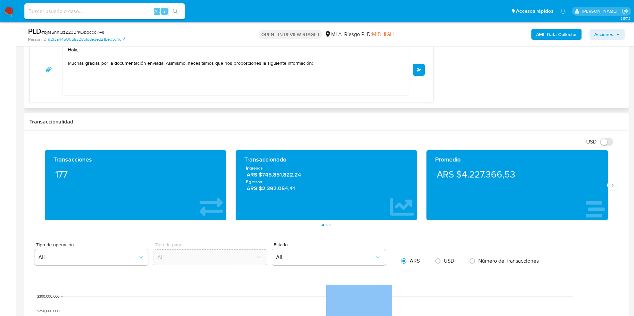
click at [67, 75] on div "Hola, Muchas gracias por la documentación enviada. Asimismo, necesitamos que no…" at bounding box center [234, 69] width 343 height 51
click at [73, 75] on textarea "Hola, Muchas gracias por la documentación enviada. Asimismo, necesitamos que no…" at bounding box center [234, 69] width 333 height 51
paste textarea "1. Descripción de la actividad: - Detalla la actividad que realizas a través de…"
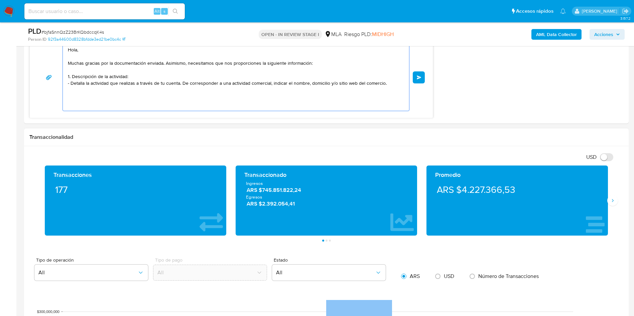
scroll to position [0, 0]
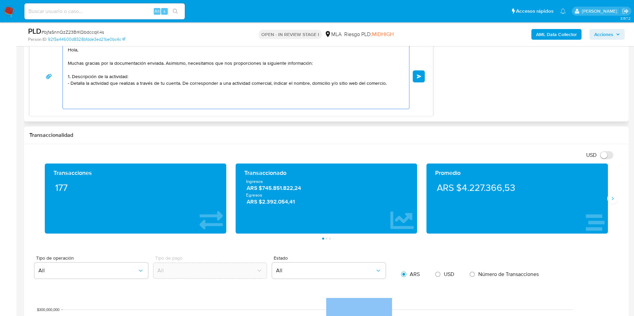
paste textarea "4. Establecer el motivo del incremento de ingresos en tu cuenta en el mes de ju…"
click at [71, 96] on textarea "Hola, Muchas gracias por la documentación enviada. Asimismo, necesitamos que no…" at bounding box center [234, 76] width 333 height 65
click at [382, 100] on textarea "Hola, Muchas gracias por la documentación enviada. Asimismo, necesitamos que no…" at bounding box center [234, 76] width 333 height 65
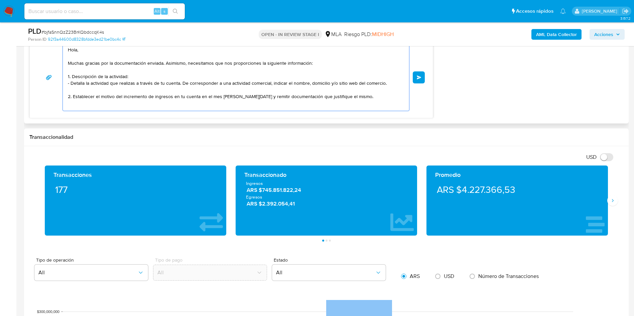
paste textarea "Es importante que sepas que, en caso de no responder a lo solicitado o si lo pr…"
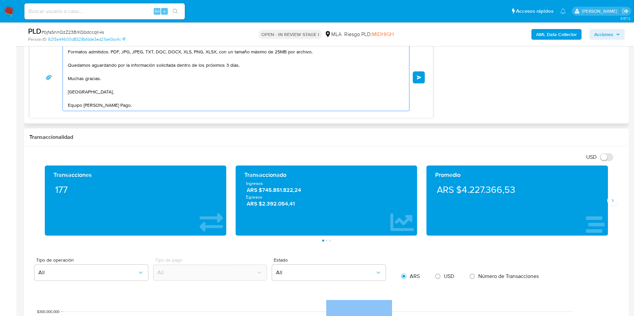
drag, startPoint x: 248, startPoint y: 63, endPoint x: 176, endPoint y: 59, distance: 72.2
click at [176, 59] on textarea "Hola, Muchas gracias por la documentación enviada. Asimismo, necesitamos que no…" at bounding box center [234, 77] width 333 height 67
click at [191, 89] on textarea "Hola, Muchas gracias por la documentación enviada. Asimismo, necesitamos que no…" at bounding box center [234, 77] width 333 height 67
click at [197, 60] on textarea "Hola, Muchas gracias por la documentación enviada. Asimismo, necesitamos que no…" at bounding box center [234, 77] width 333 height 67
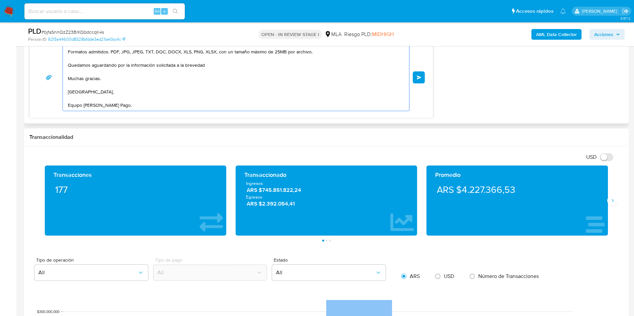
click at [199, 89] on textarea "Hola, Muchas gracias por la documentación enviada. Asimismo, necesitamos que no…" at bounding box center [234, 77] width 333 height 67
click at [69, 107] on textarea "Hola, Muchas gracias por la documentación enviada. Asimismo, necesitamos que no…" at bounding box center [234, 77] width 333 height 67
click at [160, 100] on textarea "Hola, Muchas gracias por la documentación enviada. Asimismo, necesitamos que no…" at bounding box center [234, 77] width 333 height 67
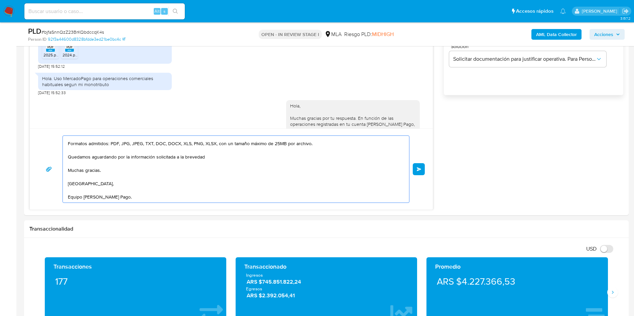
scroll to position [451, 0]
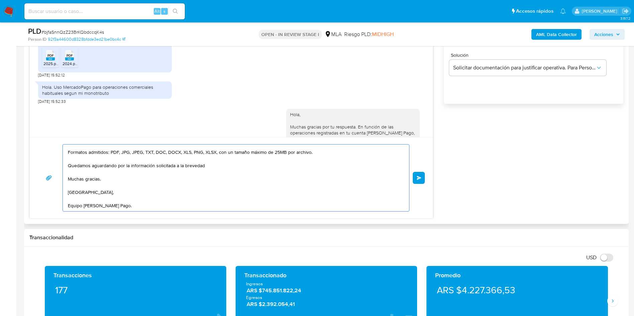
click at [113, 168] on textarea "Hola, Muchas gracias por la documentación enviada. Asimismo, necesitamos que no…" at bounding box center [234, 178] width 333 height 67
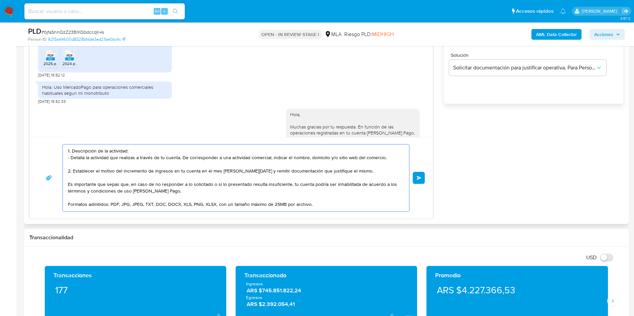
scroll to position [0, 0]
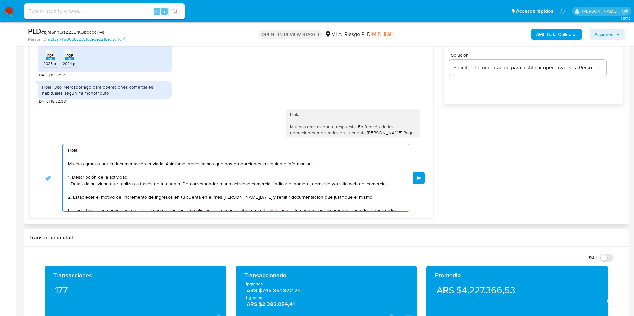
drag, startPoint x: 133, startPoint y: 199, endPoint x: 59, endPoint y: 126, distance: 103.7
click at [59, 126] on div "17/07/2025 20:02:53 PDF PDF DDJJ_Mensual_391658935.pdf PDF PDF DDJJ_Mensual_394…" at bounding box center [230, 81] width 403 height 275
drag, startPoint x: 103, startPoint y: 166, endPoint x: 102, endPoint y: 162, distance: 3.4
click at [103, 165] on textarea "Hola, Muchas gracias por la documentación enviada. Asimismo, necesitamos que no…" at bounding box center [234, 178] width 333 height 67
click at [101, 162] on textarea "Hola, Muchas gracias por la documentación enviada. Asimismo, necesitamos que no…" at bounding box center [234, 178] width 333 height 67
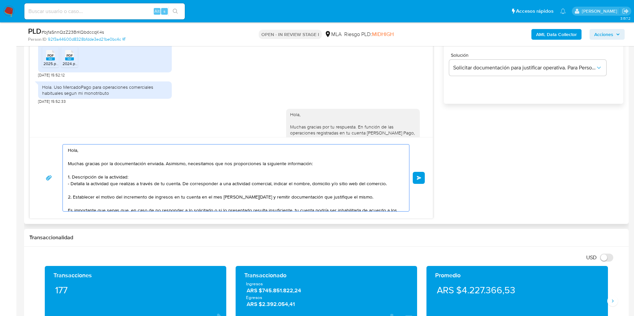
click at [98, 175] on textarea "Hola, Muchas gracias por la documentación enviada. Asimismo, necesitamos que no…" at bounding box center [234, 178] width 333 height 67
click at [134, 175] on textarea "Hola, Muchas gracias por la documentación enviada. Asimismo, necesitamos que no…" at bounding box center [234, 178] width 333 height 67
drag, startPoint x: 251, startPoint y: 199, endPoint x: 348, endPoint y: 133, distance: 116.8
click at [348, 133] on div "17/07/2025 20:02:53 PDF PDF DDJJ_Mensual_391658935.pdf PDF PDF DDJJ_Mensual_394…" at bounding box center [230, 81] width 403 height 275
click at [323, 191] on textarea "Hola, Muchas gracias por la documentación enviada. Asimismo, necesitamos que no…" at bounding box center [234, 178] width 333 height 67
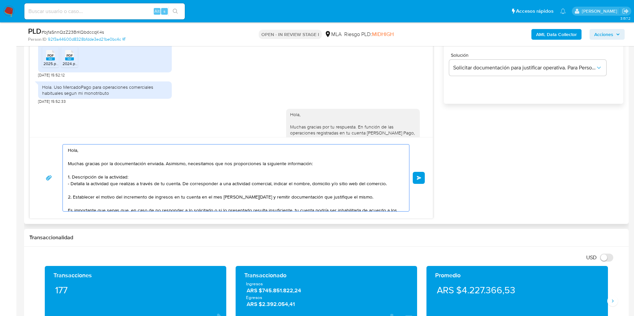
drag, startPoint x: 352, startPoint y: 198, endPoint x: 252, endPoint y: 198, distance: 99.9
click at [252, 198] on textarea "Hola, Muchas gracias por la documentación enviada. Asimismo, necesitamos que no…" at bounding box center [234, 178] width 333 height 67
click at [255, 198] on textarea "Hola, Muchas gracias por la documentación enviada. Asimismo, necesitamos que no…" at bounding box center [234, 178] width 333 height 67
drag, startPoint x: 169, startPoint y: 202, endPoint x: 35, endPoint y: 145, distance: 145.2
click at [35, 145] on div "Hola, Muchas gracias por la documentación enviada. Asimismo, necesitamos que no…" at bounding box center [231, 177] width 403 height 81
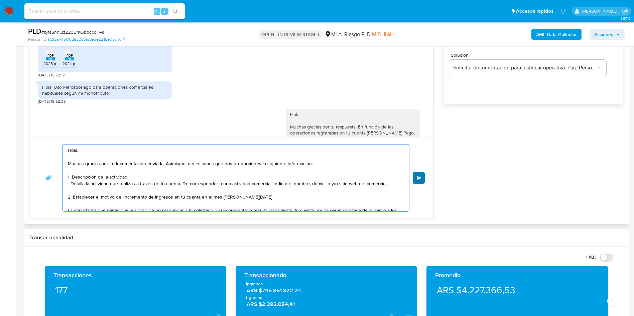
type textarea "Hola, Muchas gracias por la documentación enviada. Asimismo, necesitamos que no…"
click at [420, 175] on button "Enviar" at bounding box center [418, 178] width 12 height 12
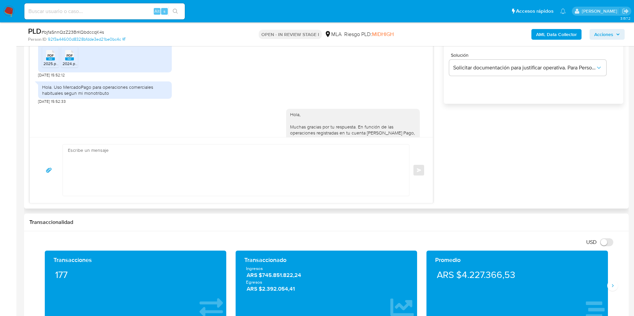
scroll to position [752, 0]
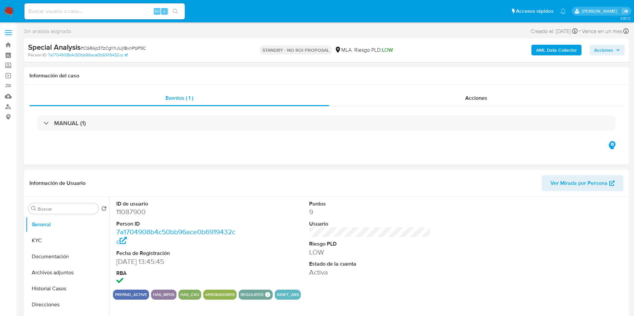
select select "10"
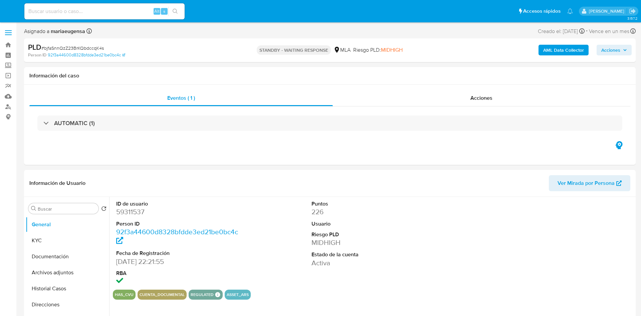
select select "10"
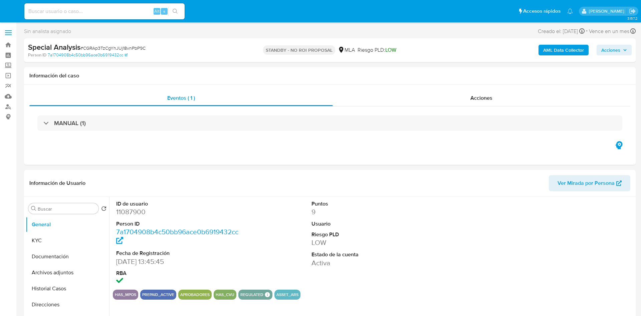
select select "10"
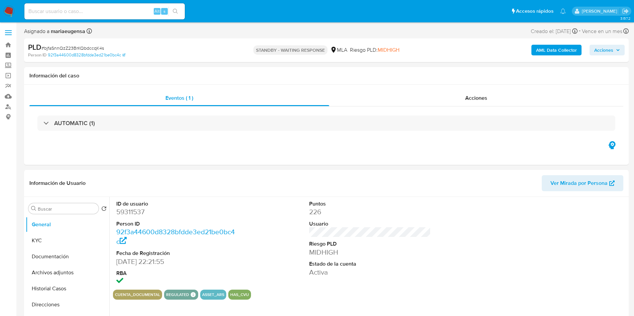
select select "10"
click at [6, 8] on img at bounding box center [8, 11] width 11 height 11
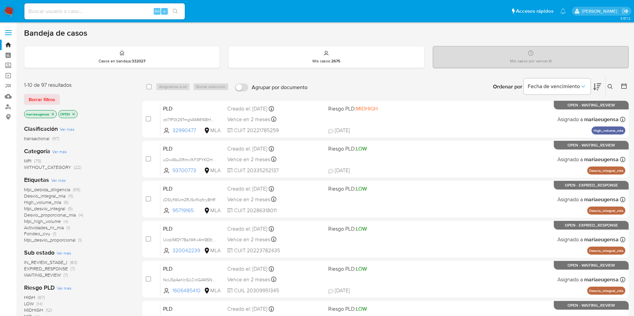
click at [7, 6] on img at bounding box center [8, 11] width 11 height 11
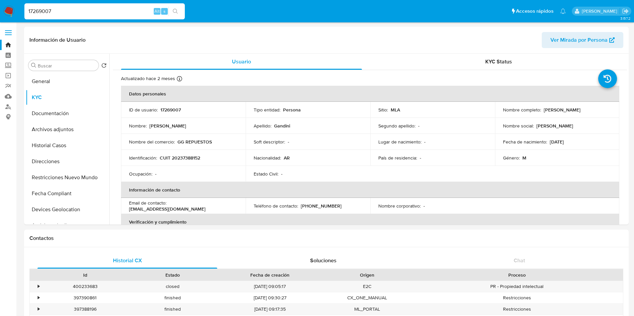
select select "10"
click at [127, 8] on input "17269007" at bounding box center [104, 11] width 160 height 9
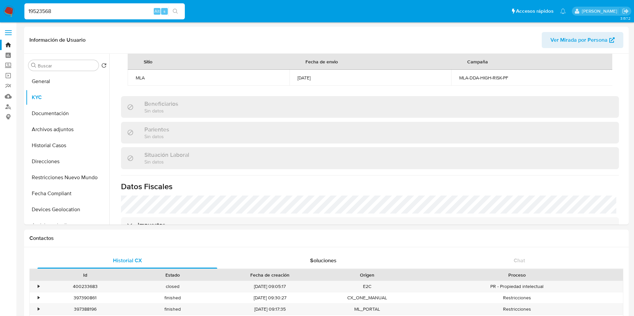
type input "19523568"
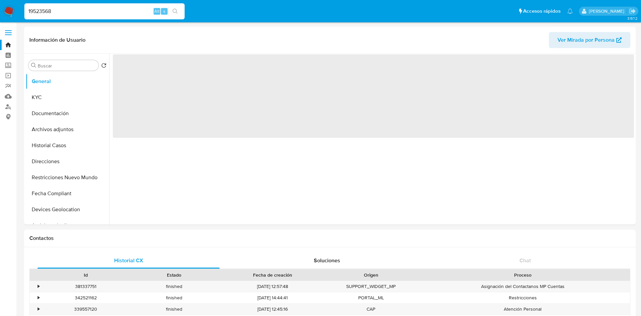
select select "10"
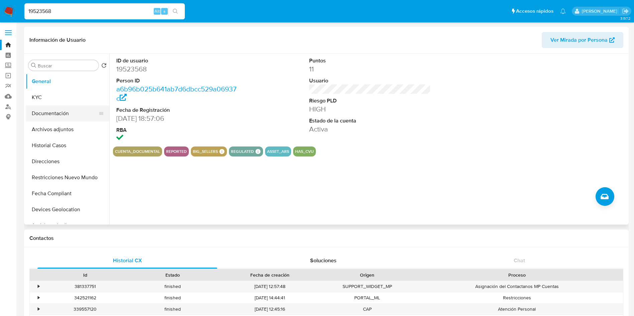
drag, startPoint x: 95, startPoint y: 100, endPoint x: 81, endPoint y: 118, distance: 22.7
click at [94, 100] on button "KYC" at bounding box center [67, 97] width 83 height 16
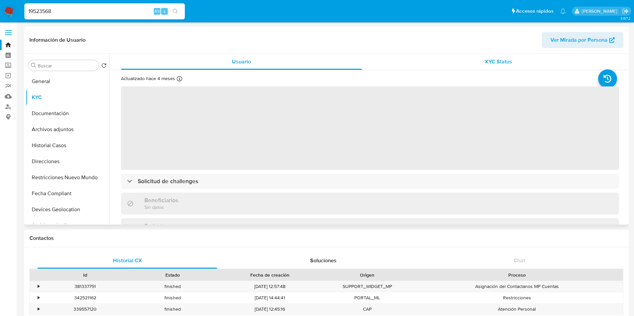
click at [436, 56] on div "KYC Status" at bounding box center [498, 62] width 241 height 16
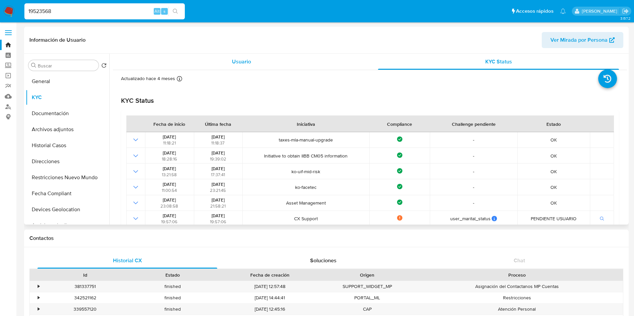
click at [228, 66] on div "Usuario" at bounding box center [241, 62] width 241 height 16
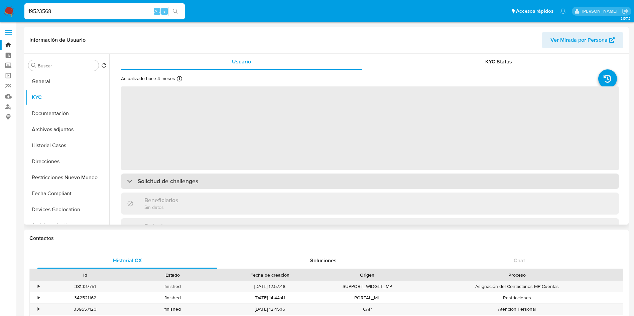
click at [192, 178] on h3 "Solicitud de challenges" at bounding box center [168, 181] width 60 height 7
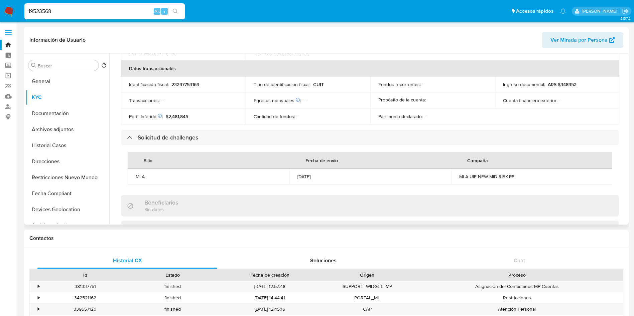
scroll to position [250, 0]
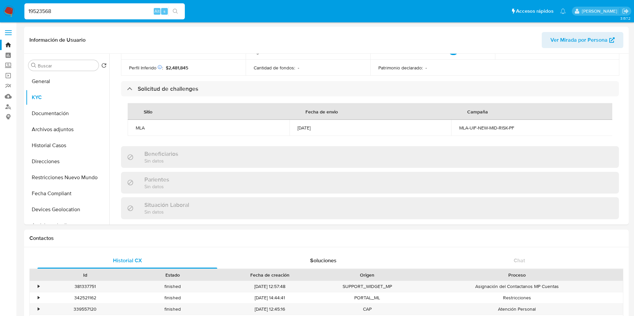
click at [126, 9] on input "19523568" at bounding box center [104, 11] width 160 height 9
click at [125, 9] on input "19523568" at bounding box center [104, 11] width 160 height 9
paste input "451698714"
click at [125, 9] on input "19523568451698714" at bounding box center [104, 11] width 160 height 9
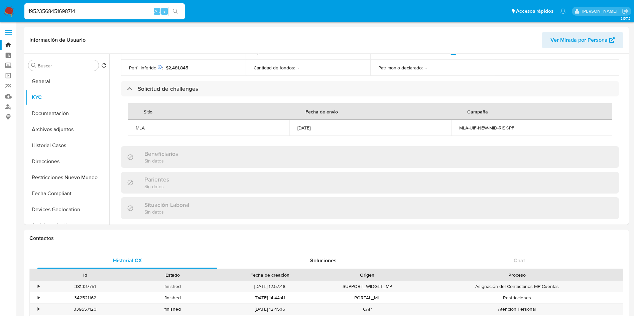
click at [125, 9] on input "19523568451698714" at bounding box center [104, 11] width 160 height 9
paste input
type input "451698714"
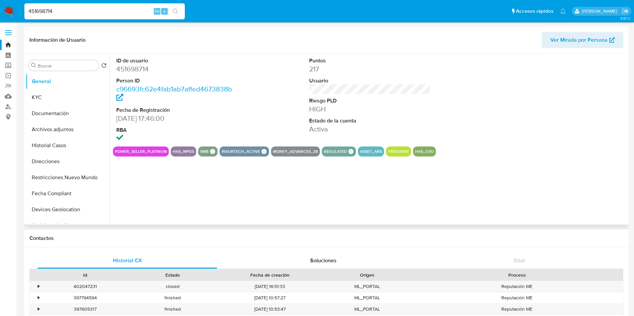
select select "10"
drag, startPoint x: 67, startPoint y: 99, endPoint x: 85, endPoint y: 124, distance: 30.6
click at [67, 100] on button "KYC" at bounding box center [67, 97] width 83 height 16
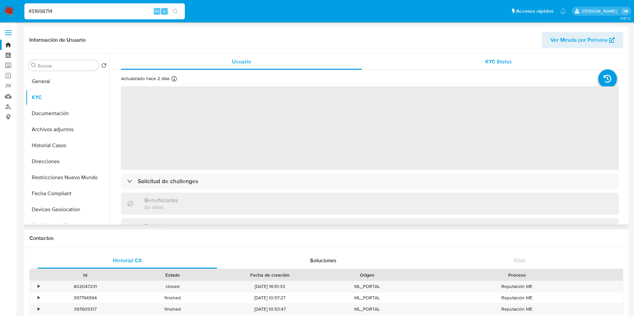
drag, startPoint x: 455, startPoint y: 61, endPoint x: 447, endPoint y: 65, distance: 9.1
click at [456, 60] on div "KYC Status" at bounding box center [498, 62] width 241 height 16
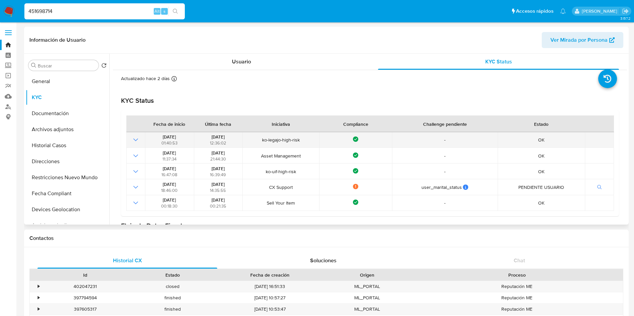
drag, startPoint x: 200, startPoint y: 136, endPoint x: 233, endPoint y: 136, distance: 32.7
click at [233, 136] on div "29/07/2024 12:36:02" at bounding box center [218, 140] width 44 height 12
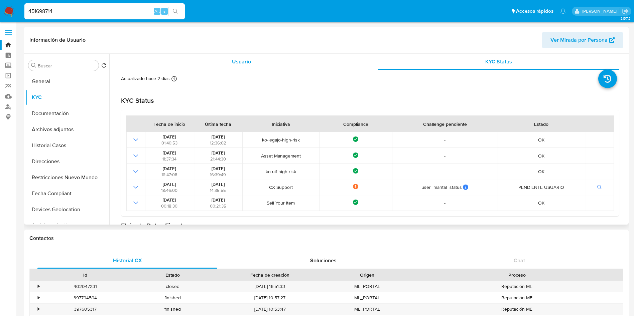
click at [214, 64] on div "Usuario" at bounding box center [241, 62] width 241 height 16
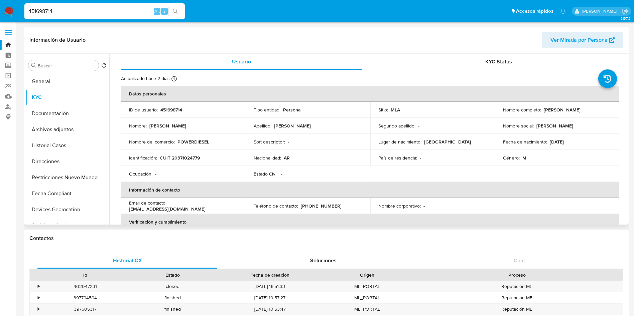
drag, startPoint x: 180, startPoint y: 179, endPoint x: 198, endPoint y: 197, distance: 25.3
click at [180, 180] on td "Ocupación : -" at bounding box center [183, 174] width 125 height 16
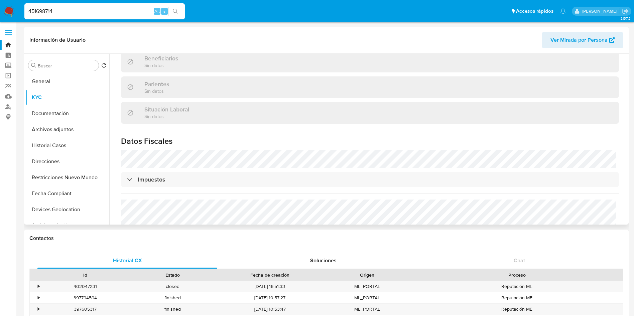
scroll to position [251, 0]
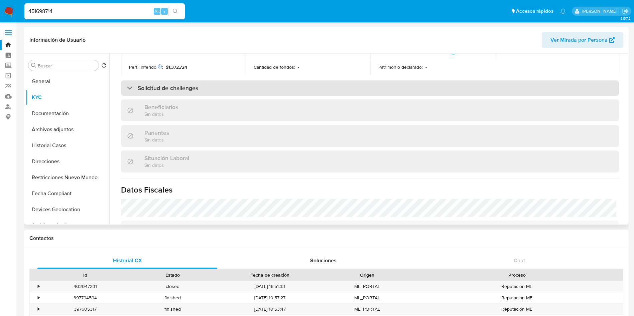
click at [191, 96] on div "Solicitud de challenges" at bounding box center [370, 87] width 498 height 15
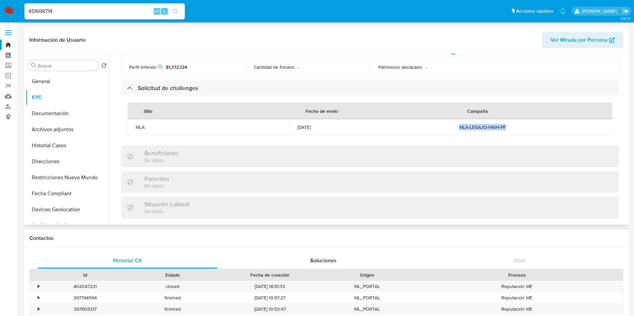
drag, startPoint x: 457, startPoint y: 128, endPoint x: 510, endPoint y: 132, distance: 52.9
click at [510, 132] on td "MLA-LEGAJO-HIGH-PF" at bounding box center [532, 127] width 162 height 16
copy div "MLA-LEGAJO-HIGH-PF"
drag, startPoint x: 324, startPoint y: 126, endPoint x: 288, endPoint y: 121, distance: 36.5
click at [289, 121] on td "17/07/2024" at bounding box center [370, 127] width 162 height 16
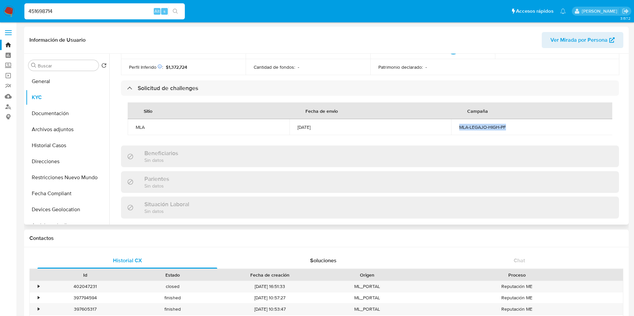
click at [323, 128] on div "17/07/2024" at bounding box center [370, 127] width 146 height 6
click at [418, 133] on td "17/07/2024" at bounding box center [370, 127] width 162 height 16
drag, startPoint x: 455, startPoint y: 128, endPoint x: 506, endPoint y: 132, distance: 51.3
click at [506, 132] on td "MLA-LEGAJO-HIGH-PF" at bounding box center [532, 127] width 162 height 16
copy div "MLA-LEGAJO-HIGH-PF"
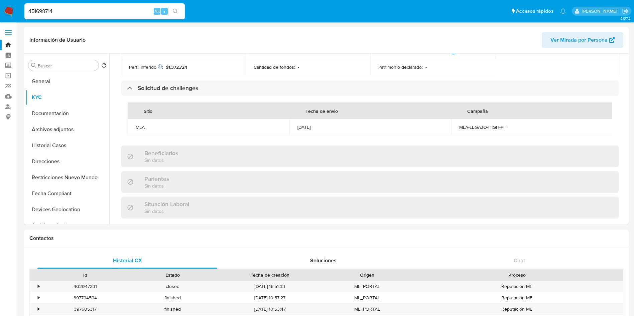
click at [136, 10] on input "451698714" at bounding box center [104, 11] width 160 height 9
paste input "17269007"
type input "17269007"
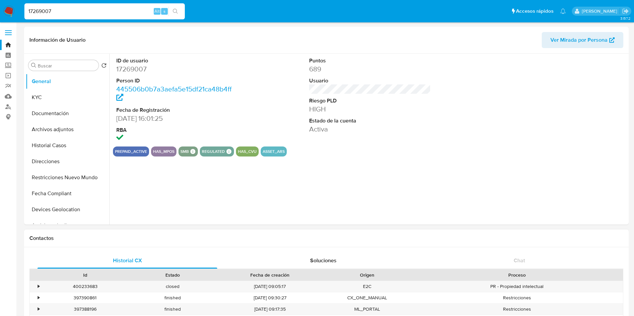
select select "10"
click at [76, 106] on button "Documentación" at bounding box center [65, 114] width 78 height 16
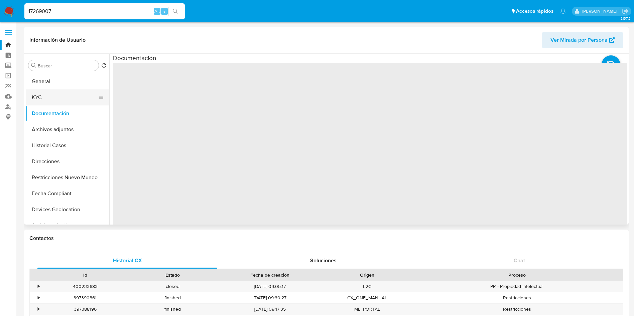
click at [70, 97] on button "KYC" at bounding box center [65, 97] width 78 height 16
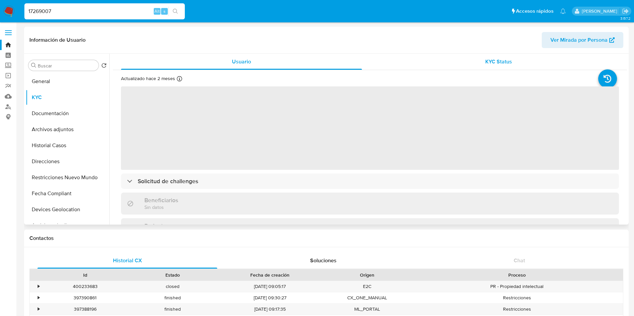
click at [492, 54] on div "KYC Status" at bounding box center [498, 62] width 241 height 16
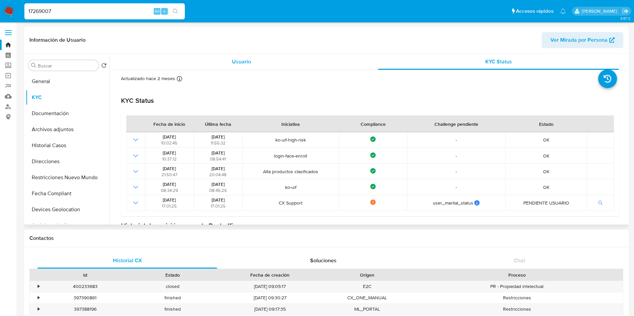
click at [222, 65] on div "Usuario" at bounding box center [241, 62] width 241 height 16
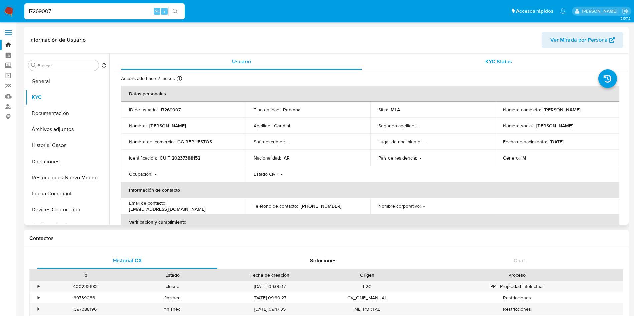
click at [446, 69] on div "KYC Status" at bounding box center [498, 62] width 241 height 16
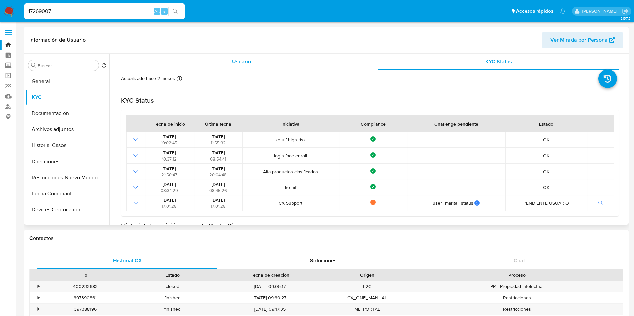
click at [235, 61] on span "Usuario" at bounding box center [241, 62] width 19 height 8
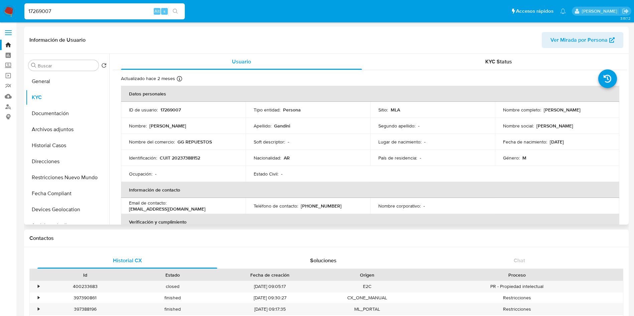
click at [196, 177] on div "Ocupación : -" at bounding box center [183, 174] width 109 height 6
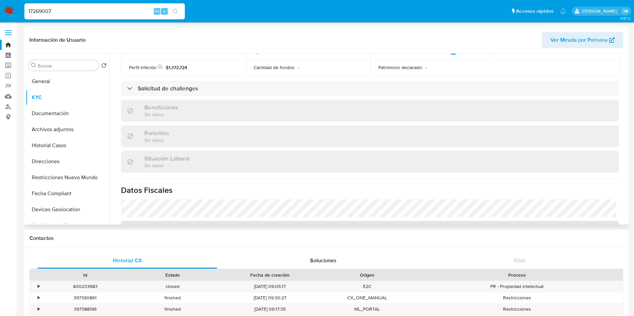
scroll to position [250, 0]
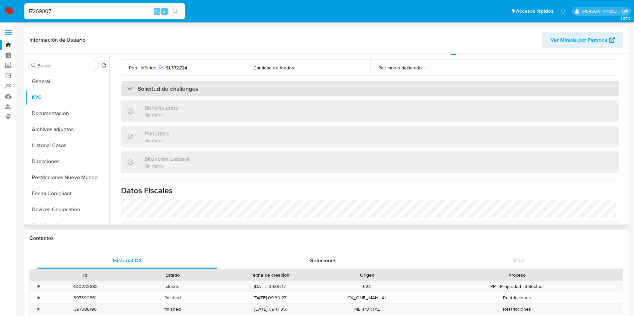
click at [195, 90] on h3 "Solicitud de challenges" at bounding box center [168, 88] width 60 height 7
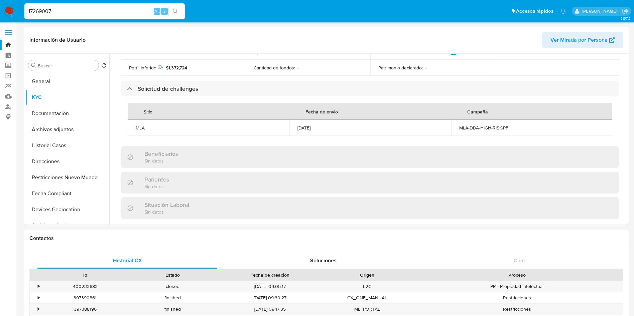
click at [102, 7] on input "17269007" at bounding box center [104, 11] width 160 height 9
paste input "266991559"
type input "266991559"
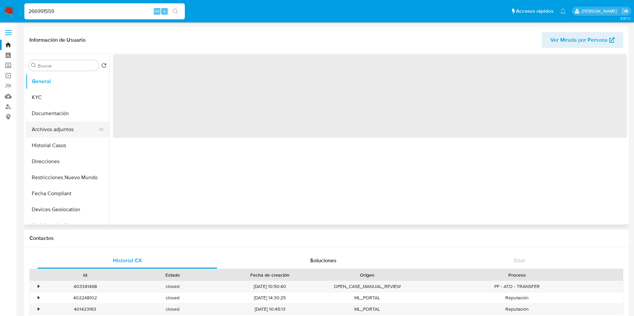
drag, startPoint x: 85, startPoint y: 97, endPoint x: 80, endPoint y: 123, distance: 26.1
click at [85, 98] on button "KYC" at bounding box center [67, 97] width 83 height 16
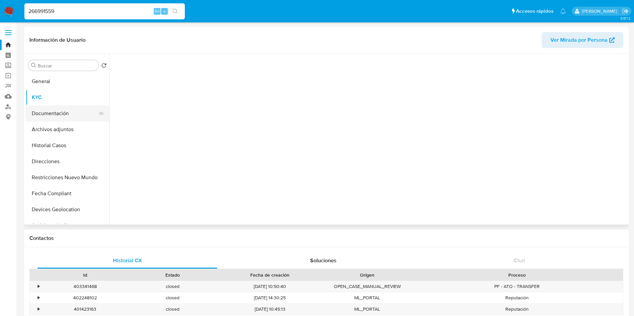
drag, startPoint x: 59, startPoint y: 92, endPoint x: 45, endPoint y: 108, distance: 20.9
click at [58, 92] on button "KYC" at bounding box center [67, 97] width 83 height 16
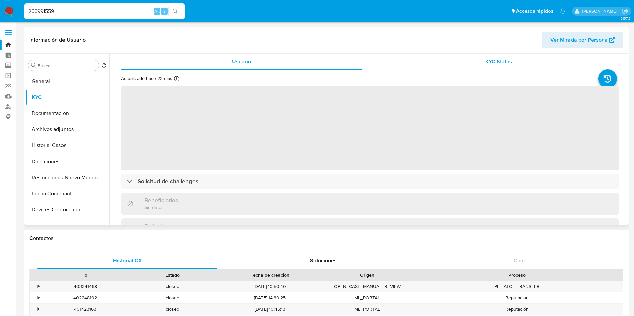
click at [472, 61] on div "KYC Status" at bounding box center [498, 62] width 241 height 16
select select "10"
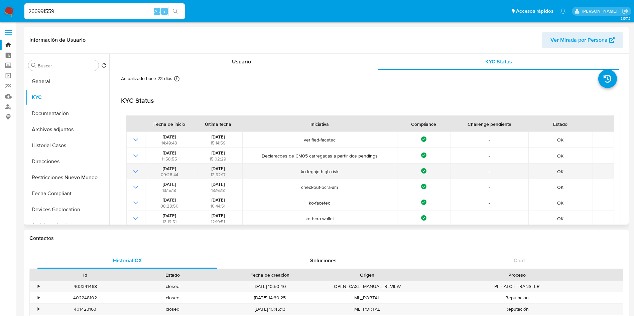
drag, startPoint x: 201, startPoint y: 168, endPoint x: 231, endPoint y: 170, distance: 29.8
click at [231, 170] on div "26/08/2024 12:52:17" at bounding box center [218, 172] width 44 height 12
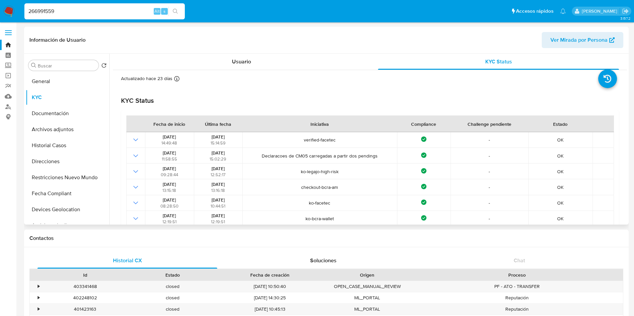
click at [233, 52] on div "Información de Usuario Ver Mirada por Persona" at bounding box center [326, 40] width 604 height 27
click at [234, 59] on span "Usuario" at bounding box center [241, 62] width 19 height 8
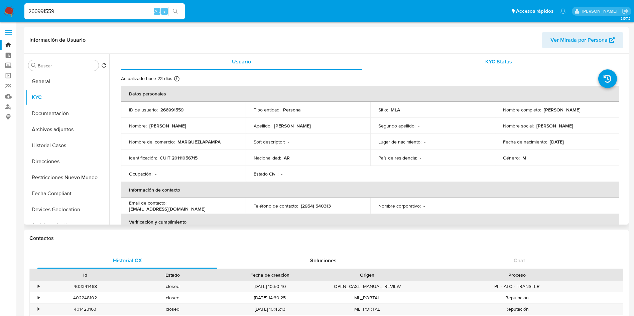
click at [475, 56] on div "KYC Status" at bounding box center [498, 62] width 241 height 16
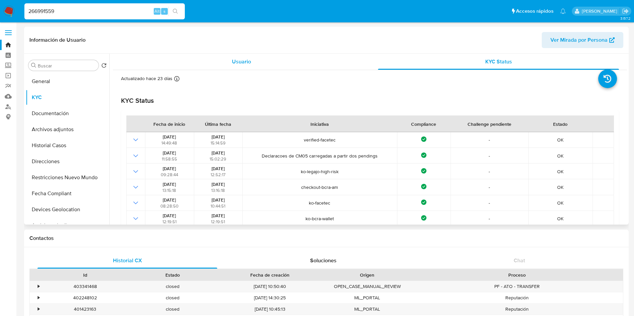
click at [232, 61] on span "Usuario" at bounding box center [241, 62] width 19 height 8
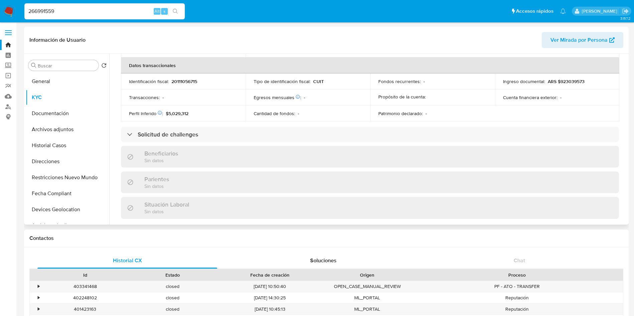
scroll to position [250, 0]
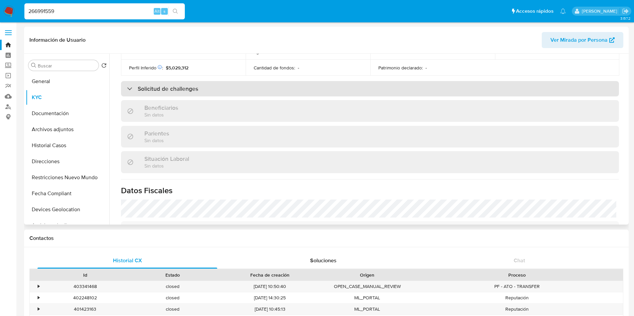
click at [186, 91] on h3 "Solicitud de challenges" at bounding box center [168, 88] width 60 height 7
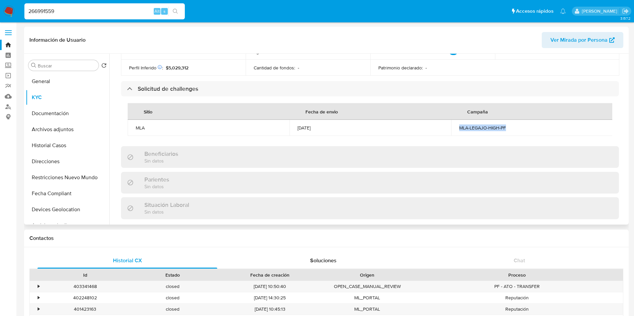
drag, startPoint x: 455, startPoint y: 128, endPoint x: 510, endPoint y: 128, distance: 55.4
click at [510, 128] on td "MLA-LEGAJO-HIGH-PF" at bounding box center [532, 128] width 162 height 16
copy div "MLA-LEGAJO-HIGH-PF"
click at [136, 11] on input "266991559" at bounding box center [104, 11] width 160 height 9
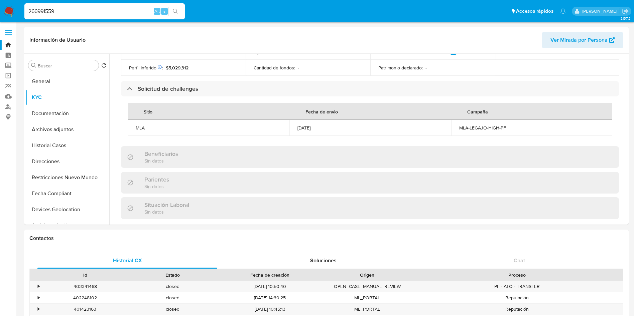
paste input "16199701"
type input "161997019"
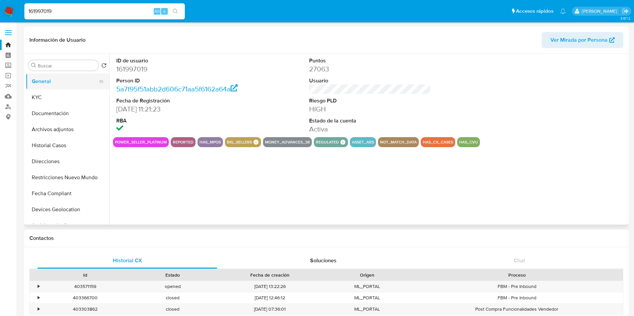
select select "10"
drag, startPoint x: 62, startPoint y: 104, endPoint x: 53, endPoint y: 115, distance: 14.0
click at [62, 104] on button "KYC" at bounding box center [67, 97] width 83 height 16
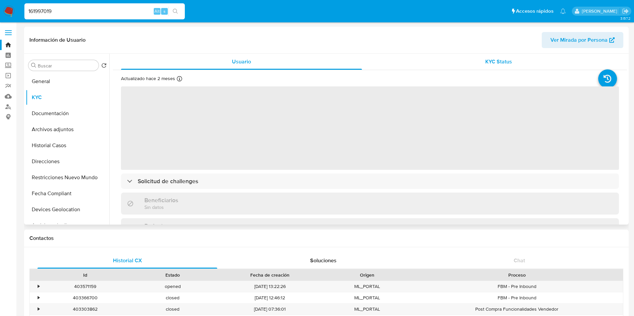
click at [454, 66] on div "KYC Status" at bounding box center [498, 62] width 241 height 16
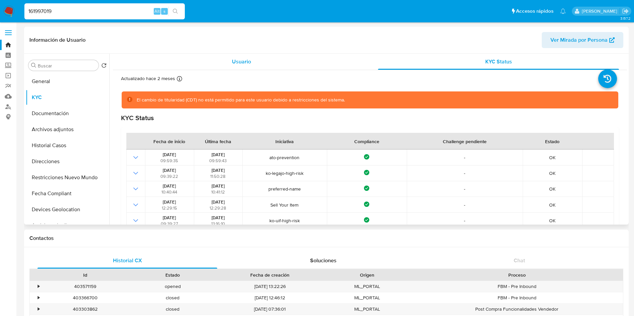
click at [225, 65] on div "Usuario" at bounding box center [241, 62] width 241 height 16
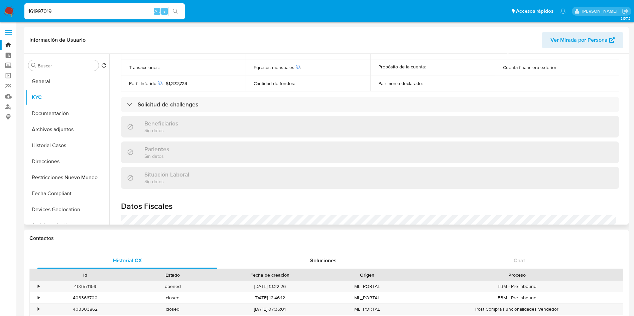
scroll to position [250, 0]
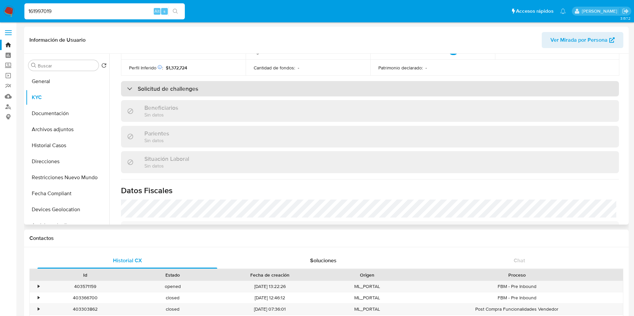
click at [233, 93] on div "Solicitud de challenges" at bounding box center [370, 88] width 498 height 15
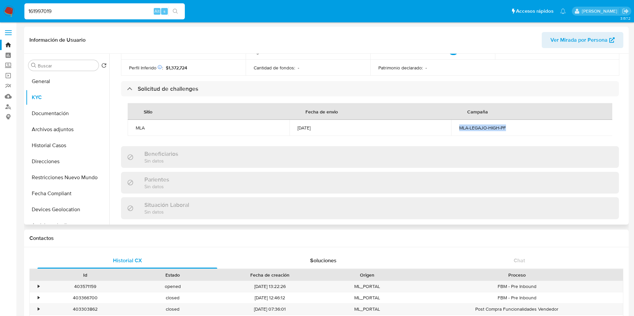
drag, startPoint x: 457, startPoint y: 129, endPoint x: 509, endPoint y: 127, distance: 52.1
click at [509, 127] on td "MLA-LEGAJO-HIGH-PF" at bounding box center [532, 128] width 162 height 16
copy div "MLA-LEGAJO-HIGH-PF"
drag, startPoint x: 294, startPoint y: 129, endPoint x: 323, endPoint y: 130, distance: 29.1
click at [323, 130] on td "18/07/2024" at bounding box center [370, 128] width 162 height 16
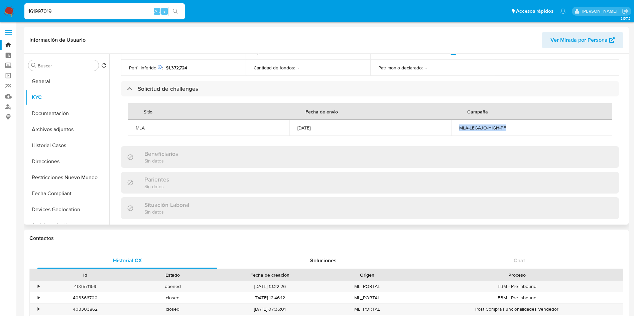
copy div "18/07/2024"
click at [116, 12] on input "161997019" at bounding box center [104, 11] width 160 height 9
click at [116, 11] on input "161997019" at bounding box center [104, 11] width 160 height 9
paste input "87934815"
type input "187934815"
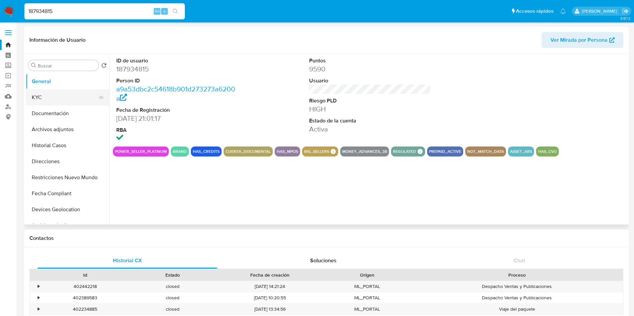
select select "10"
click at [67, 92] on button "KYC" at bounding box center [65, 97] width 78 height 16
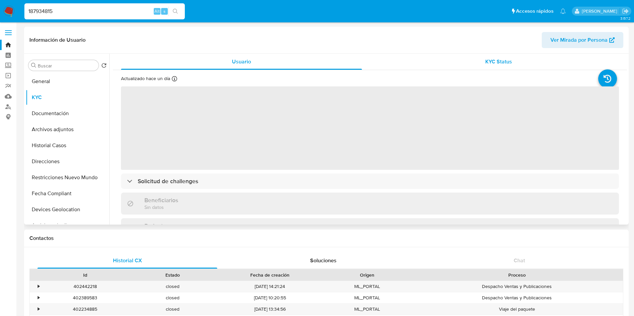
click at [473, 59] on div "KYC Status" at bounding box center [498, 62] width 241 height 16
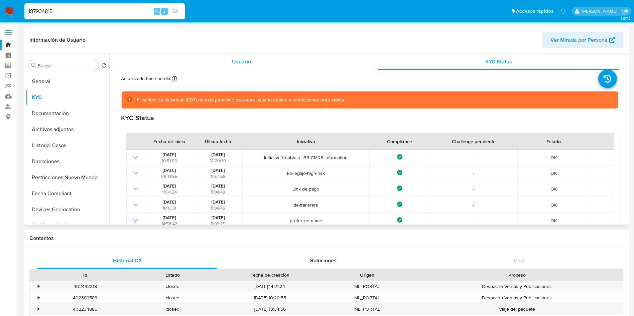
click at [239, 56] on div "Usuario" at bounding box center [241, 62] width 241 height 16
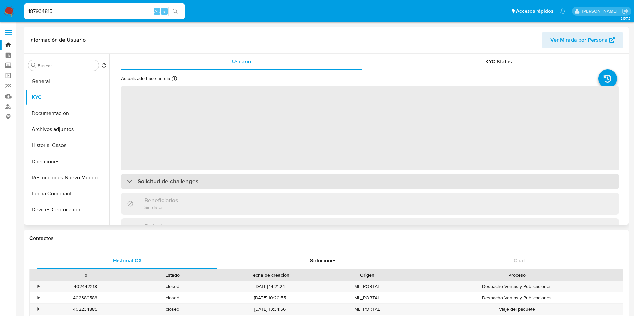
click at [244, 179] on div "Solicitud de challenges" at bounding box center [370, 181] width 498 height 15
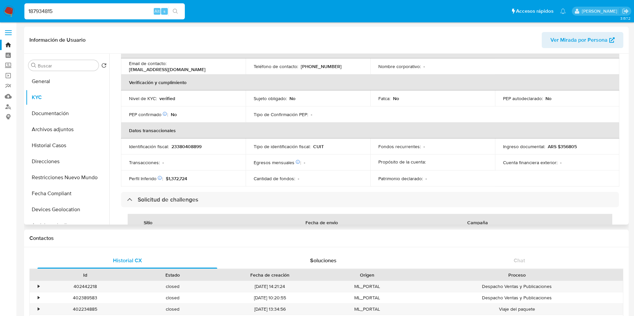
scroll to position [200, 0]
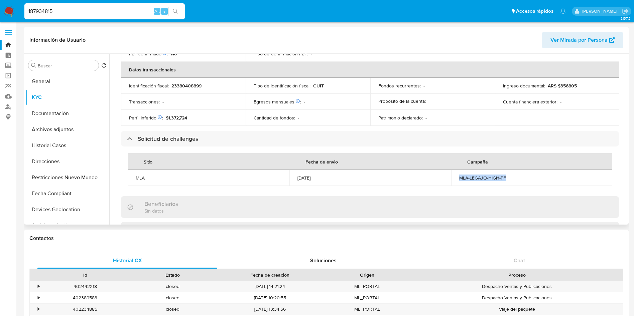
drag, startPoint x: 481, startPoint y: 171, endPoint x: 515, endPoint y: 174, distance: 34.1
click at [515, 174] on td "MLA-LEGAJO-HIGH-PF" at bounding box center [532, 178] width 162 height 16
copy div "MLA-LEGAJO-HIGH-PF"
click at [105, 18] on div "187934815 Alt s" at bounding box center [104, 11] width 160 height 16
click at [106, 13] on input "187934815" at bounding box center [104, 11] width 160 height 9
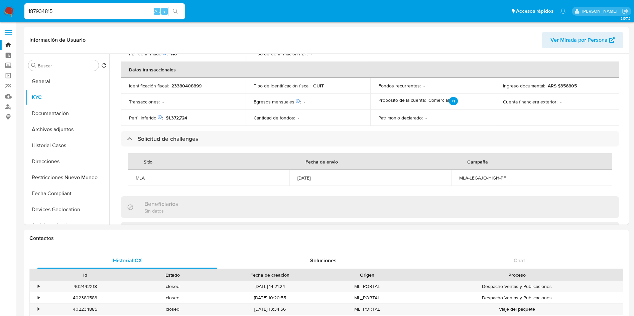
click at [106, 13] on input "187934815" at bounding box center [104, 11] width 160 height 9
paste input "7269007"
type input "17269007"
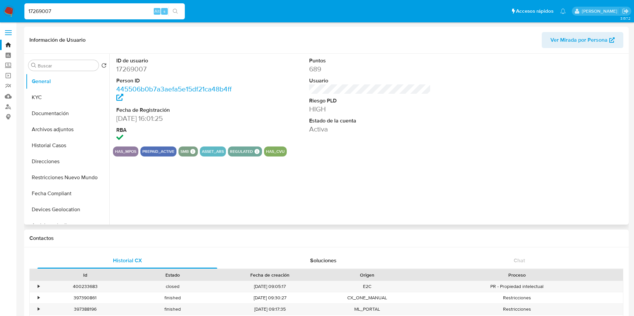
select select "10"
click at [64, 93] on button "KYC" at bounding box center [65, 97] width 78 height 16
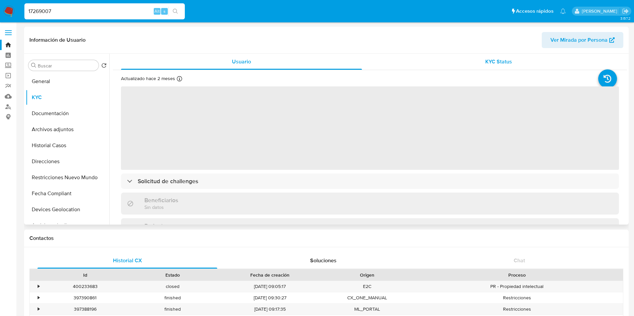
click at [471, 62] on div "KYC Status" at bounding box center [498, 62] width 241 height 16
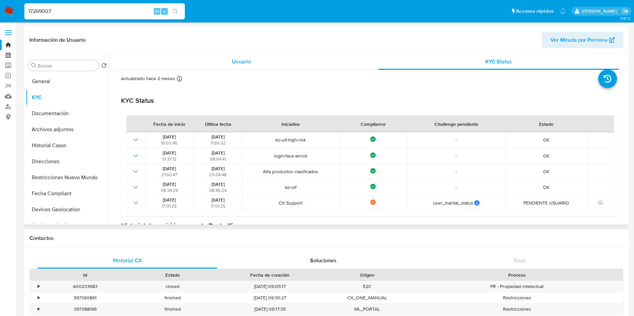
click at [236, 67] on div "Usuario" at bounding box center [241, 62] width 241 height 16
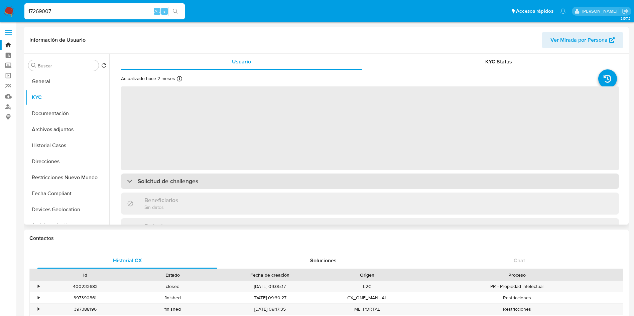
click at [210, 181] on div "Actualizado hace 2 meses Creado: 13/03/2020 17:04:28 Actualizado: 05/07/2025 09…" at bounding box center [370, 244] width 514 height 348
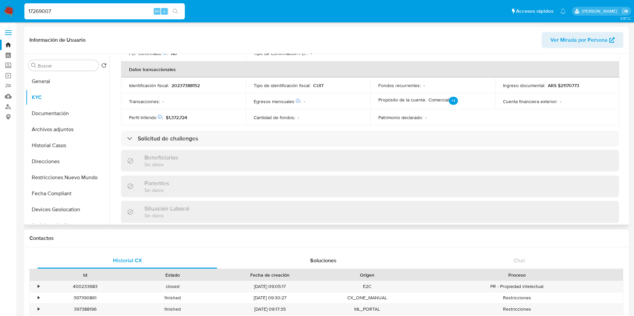
scroll to position [200, 0]
click at [356, 147] on div "Actualizado hace 2 meses Creado: 13/03/2020 17:04:28 Actualizado: 05/07/2025 09…" at bounding box center [370, 123] width 514 height 506
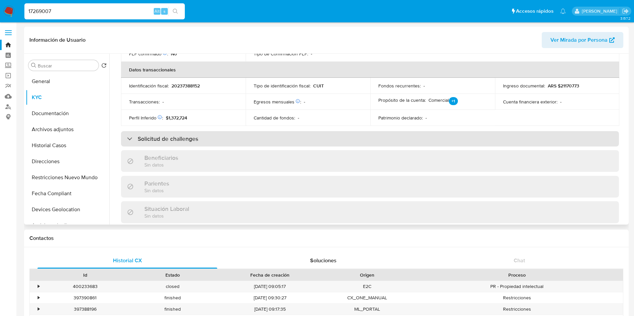
click at [359, 144] on div "Solicitud de challenges" at bounding box center [370, 138] width 498 height 15
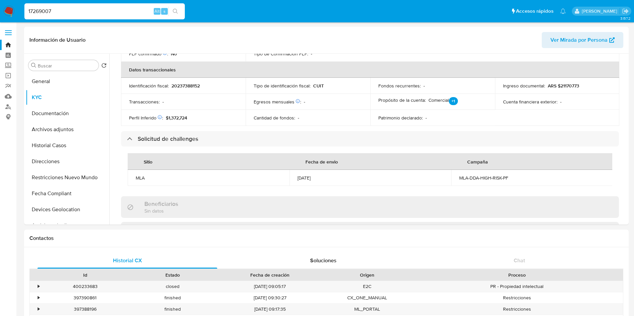
click at [117, 6] on div "17269007 Alt s" at bounding box center [104, 11] width 160 height 16
click at [115, 15] on input "17269007" at bounding box center [104, 11] width 160 height 9
paste input "9523568"
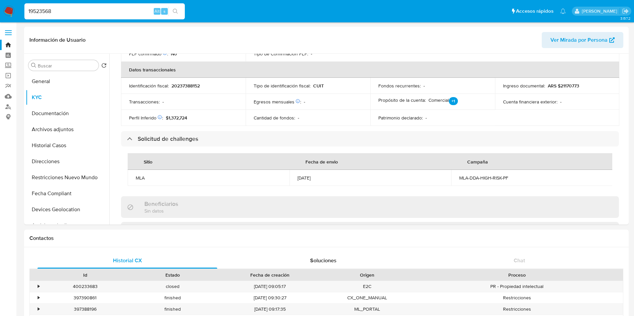
type input "19523568"
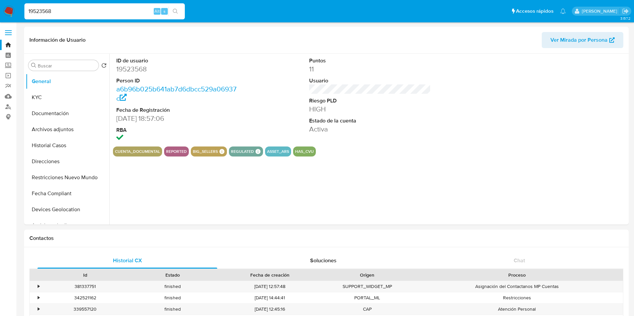
select select "10"
click at [221, 104] on dl "ID de usuario 19523568 Person ID a6b96b025b641ab7d6dbcc529a06937c Fecha de Regi…" at bounding box center [177, 100] width 122 height 86
click at [238, 98] on div "ID de usuario 19523568 Person ID a6b96b025b641ab7d6dbcc529a06937c Fecha de Regi…" at bounding box center [177, 100] width 129 height 93
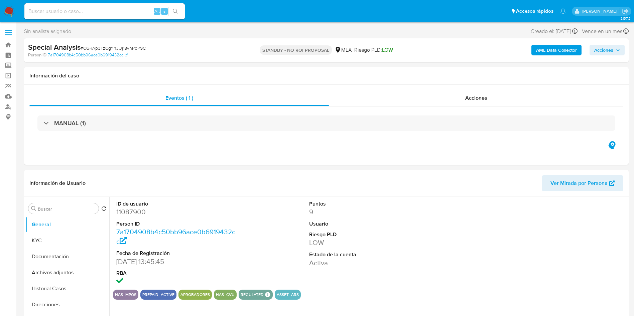
select select "10"
